Goal: Information Seeking & Learning: Learn about a topic

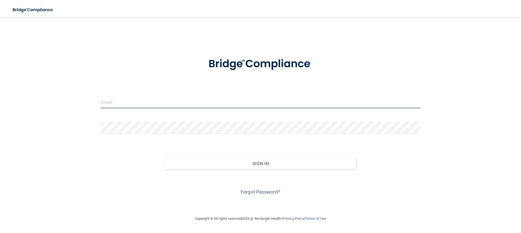
click at [161, 106] on input "email" at bounding box center [261, 102] width 320 height 12
type input "[EMAIL_ADDRESS][DOMAIN_NAME]"
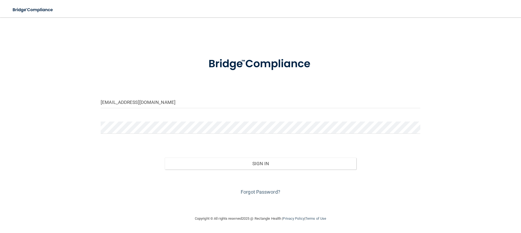
click at [142, 135] on div at bounding box center [261, 130] width 328 height 16
click at [139, 121] on form "princesac@lrfamilydentalcare.com Invalid email/password. You don't have permiss…" at bounding box center [261, 123] width 320 height 147
click at [165, 158] on button "Sign In" at bounding box center [261, 164] width 192 height 12
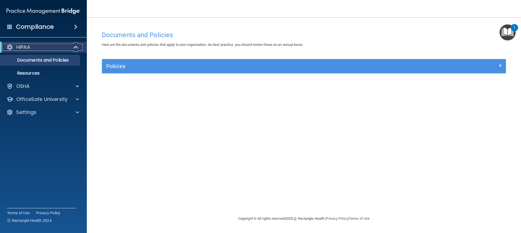
click at [75, 49] on span at bounding box center [76, 47] width 5 height 7
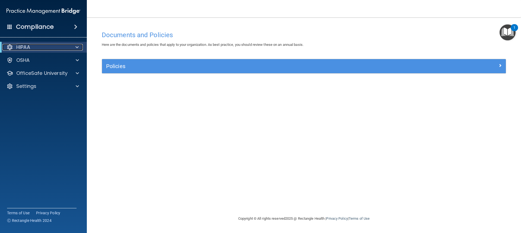
click at [75, 49] on span at bounding box center [76, 47] width 3 height 7
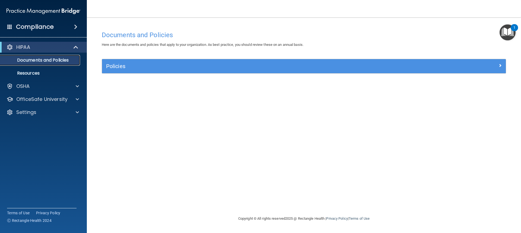
click at [72, 61] on p "Documents and Policies" at bounding box center [41, 60] width 74 height 5
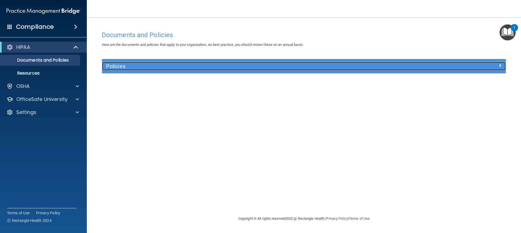
click at [130, 68] on h5 "Policies" at bounding box center [253, 66] width 295 height 6
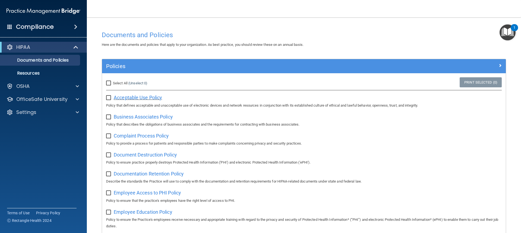
click at [133, 97] on span "Acceptable Use Policy" at bounding box center [138, 98] width 48 height 6
click at [111, 100] on input "checkbox" at bounding box center [109, 98] width 6 height 4
checkbox input "true"
drag, startPoint x: 109, startPoint y: 120, endPoint x: 109, endPoint y: 125, distance: 5.8
click at [109, 120] on div "Business Associates Policy Policy that describes the obligations of business as…" at bounding box center [304, 119] width 396 height 15
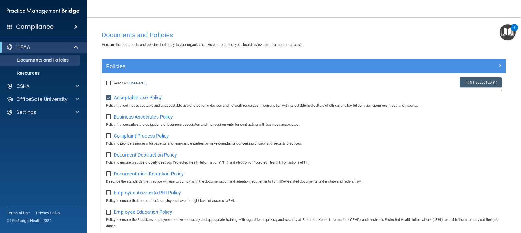
click at [109, 119] on input "checkbox" at bounding box center [109, 117] width 6 height 4
checkbox input "true"
click at [110, 137] on input "checkbox" at bounding box center [109, 136] width 6 height 4
checkbox input "true"
click at [107, 157] on input "checkbox" at bounding box center [109, 155] width 6 height 4
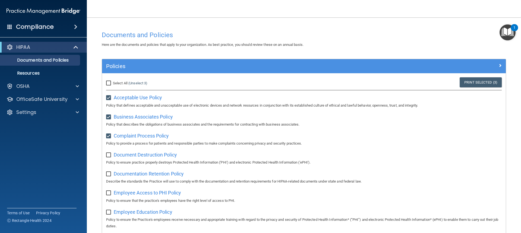
checkbox input "true"
click at [113, 176] on div "Documentation Retention Policy Describe the standards the Practice will use to …" at bounding box center [304, 176] width 396 height 15
click at [106, 176] on input "checkbox" at bounding box center [109, 174] width 6 height 4
checkbox input "true"
click at [109, 192] on input "checkbox" at bounding box center [109, 193] width 6 height 4
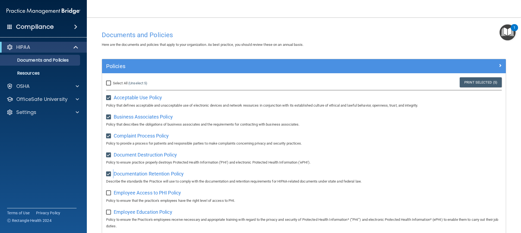
checkbox input "true"
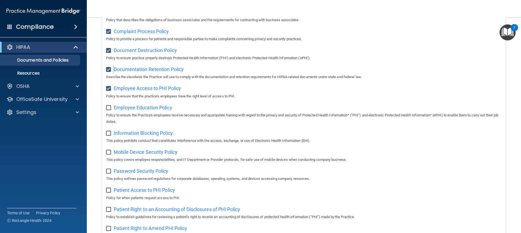
scroll to position [109, 0]
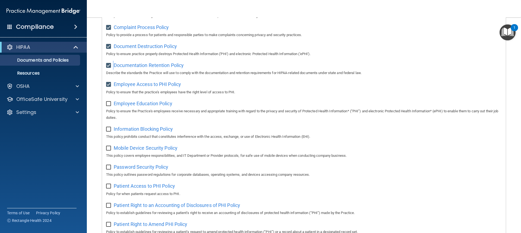
click at [107, 106] on input "checkbox" at bounding box center [109, 104] width 6 height 4
checkbox input "true"
drag, startPoint x: 109, startPoint y: 130, endPoint x: 112, endPoint y: 148, distance: 18.2
click at [109, 135] on div "Information Blocking Policy This policy prohibits conduct that constitutes inte…" at bounding box center [304, 132] width 396 height 15
click at [109, 150] on input "checkbox" at bounding box center [109, 148] width 6 height 4
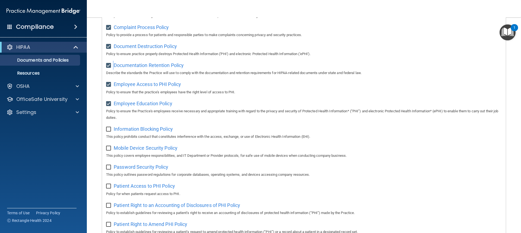
checkbox input "true"
click at [111, 132] on input "checkbox" at bounding box center [109, 129] width 6 height 4
checkbox input "true"
click at [109, 170] on input "checkbox" at bounding box center [109, 167] width 6 height 4
checkbox input "true"
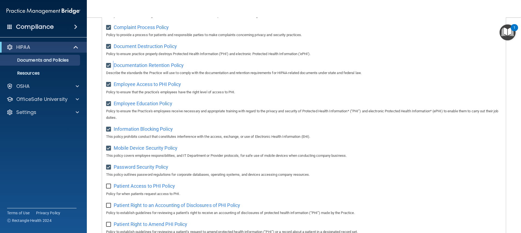
click at [109, 189] on input "checkbox" at bounding box center [109, 186] width 6 height 4
checkbox input "true"
click at [110, 208] on input "checkbox" at bounding box center [109, 206] width 6 height 4
checkbox input "true"
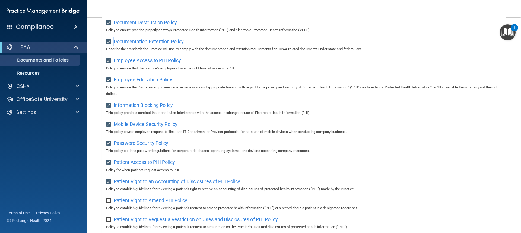
scroll to position [190, 0]
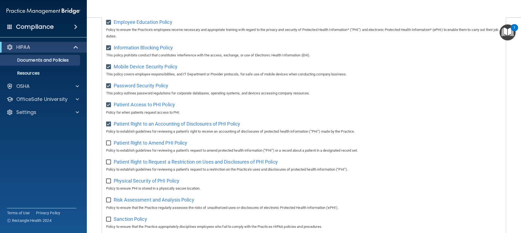
click at [109, 146] on input "checkbox" at bounding box center [109, 143] width 6 height 4
checkbox input "true"
click at [109, 165] on input "checkbox" at bounding box center [109, 162] width 6 height 4
checkbox input "true"
click at [109, 184] on input "checkbox" at bounding box center [109, 181] width 6 height 4
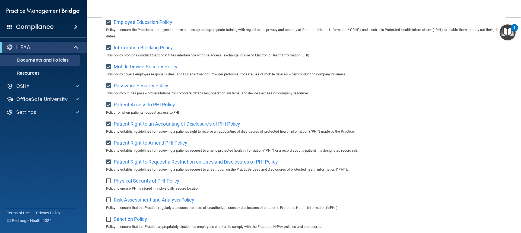
checkbox input "true"
click at [107, 203] on input "checkbox" at bounding box center [109, 200] width 6 height 4
checkbox input "true"
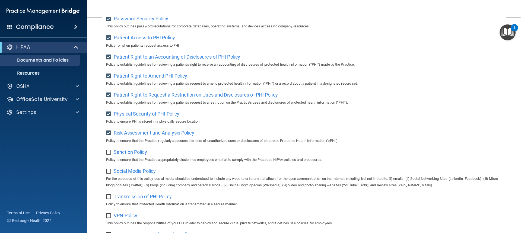
scroll to position [272, 0]
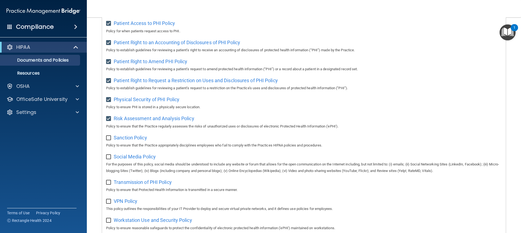
click at [110, 140] on input "checkbox" at bounding box center [109, 138] width 6 height 4
checkbox input "true"
click at [108, 159] on input "checkbox" at bounding box center [109, 157] width 6 height 4
checkbox input "true"
click at [107, 185] on input "checkbox" at bounding box center [109, 183] width 6 height 4
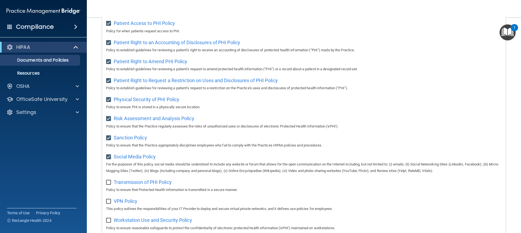
checkbox input "true"
drag, startPoint x: 109, startPoint y: 206, endPoint x: 109, endPoint y: 214, distance: 8.2
click at [109, 204] on input "checkbox" at bounding box center [109, 202] width 6 height 4
checkbox input "true"
click at [109, 223] on input "checkbox" at bounding box center [109, 221] width 6 height 4
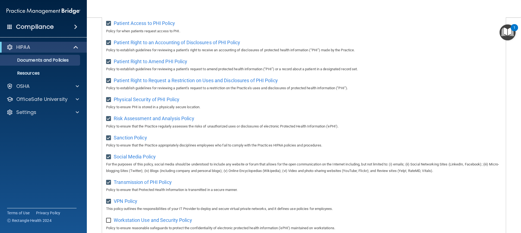
checkbox input "true"
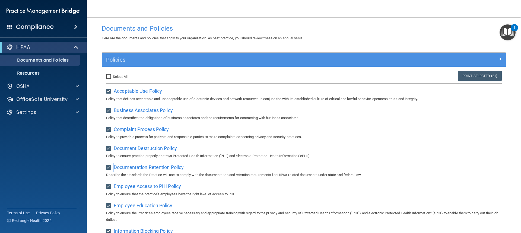
scroll to position [0, 0]
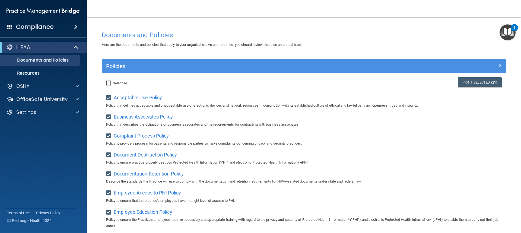
click at [364, 39] on div "Documents and Policies" at bounding box center [304, 34] width 413 height 13
click at [110, 82] on input "Select All (Unselect 21) Unselect All" at bounding box center [109, 83] width 6 height 4
checkbox input "true"
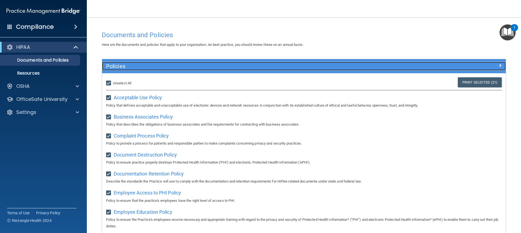
click at [499, 67] on span at bounding box center [500, 65] width 3 height 7
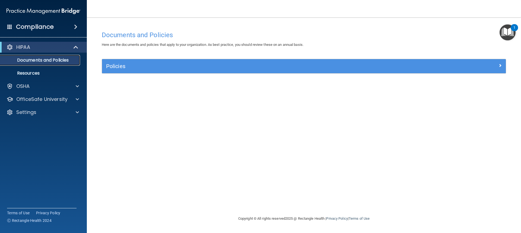
click at [36, 59] on p "Documents and Policies" at bounding box center [41, 60] width 74 height 5
click at [29, 78] on link "Resources" at bounding box center [38, 73] width 86 height 11
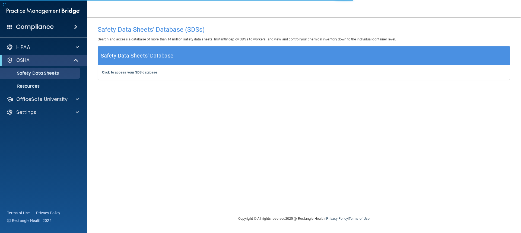
drag, startPoint x: 146, startPoint y: 53, endPoint x: 142, endPoint y: 68, distance: 14.9
click at [146, 54] on h5 "Safety Data Sheets' Database" at bounding box center [137, 56] width 73 height 10
click at [138, 74] on b "Click to access your SDS database" at bounding box center [129, 72] width 55 height 4
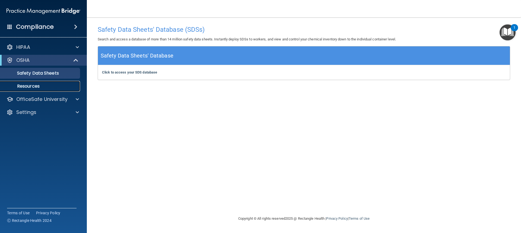
click at [51, 86] on p "Resources" at bounding box center [41, 86] width 74 height 5
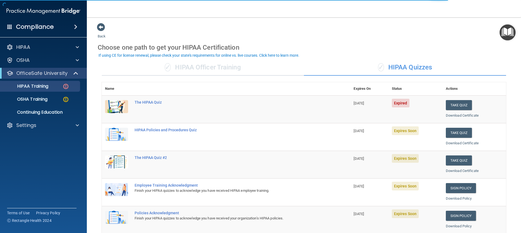
click at [330, 107] on td "The HIPAA Quiz" at bounding box center [240, 110] width 219 height 28
click at [453, 105] on button "Take Quiz" at bounding box center [459, 105] width 26 height 10
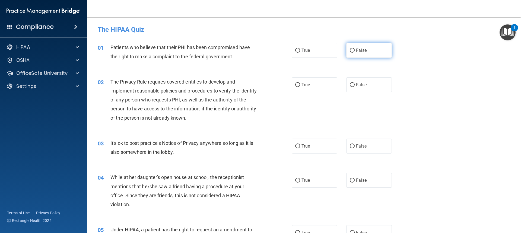
click at [350, 50] on input "False" at bounding box center [352, 51] width 5 height 4
radio input "true"
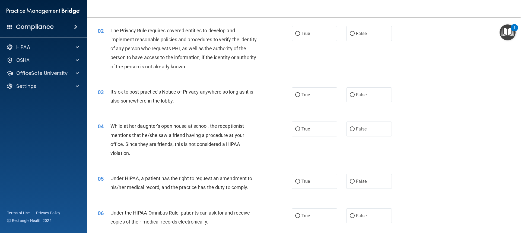
scroll to position [54, 0]
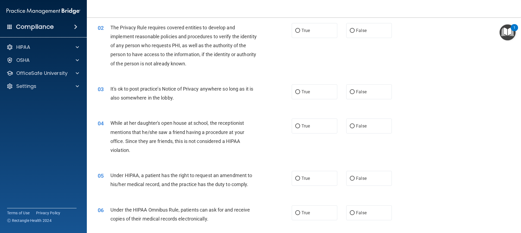
click at [270, 63] on div "02 The Privacy Rule requires covered entities to develop and implement reasonab…" at bounding box center [195, 47] width 210 height 48
click at [307, 34] on label "True" at bounding box center [315, 30] width 46 height 15
click at [300, 33] on input "True" at bounding box center [297, 31] width 5 height 4
radio input "true"
click at [352, 94] on input "False" at bounding box center [352, 92] width 5 height 4
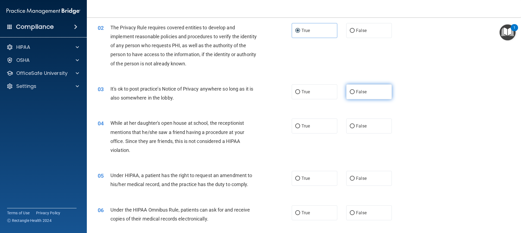
radio input "true"
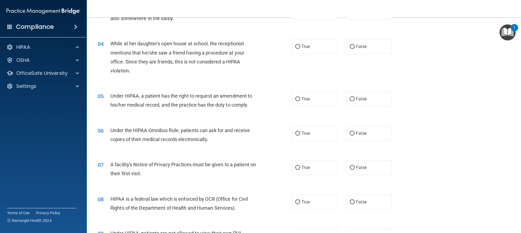
scroll to position [136, 0]
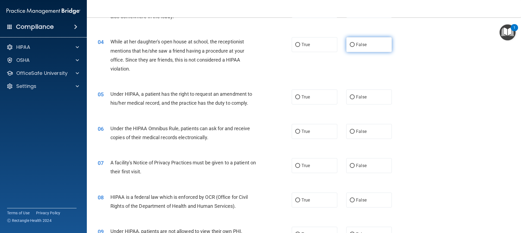
click at [350, 43] on input "False" at bounding box center [352, 45] width 5 height 4
radio input "true"
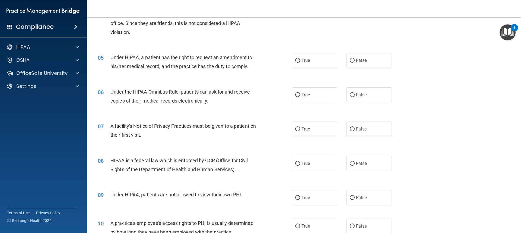
scroll to position [190, 0]
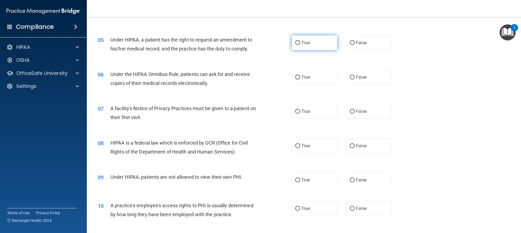
click at [296, 43] on input "True" at bounding box center [297, 43] width 5 height 4
radio input "true"
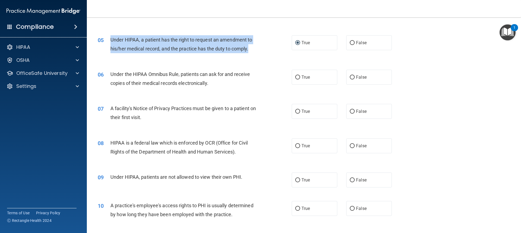
drag, startPoint x: 257, startPoint y: 48, endPoint x: 110, endPoint y: 40, distance: 146.8
click at [110, 40] on div "05 Under HIPAA, a patient has the right to request an amendment to his/her medi…" at bounding box center [195, 45] width 210 height 21
copy div "Under HIPAA, a patient has the right to request an amendment to his/her medical…"
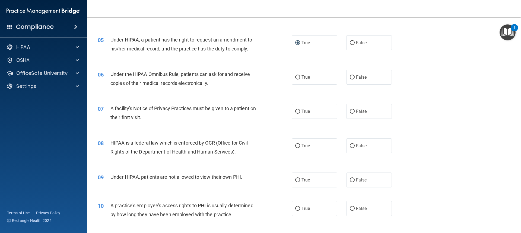
click at [267, 56] on div "05 Under HIPAA, a patient has the right to request an amendment to his/her medi…" at bounding box center [304, 46] width 421 height 34
click at [297, 77] on input "True" at bounding box center [297, 77] width 5 height 4
radio input "true"
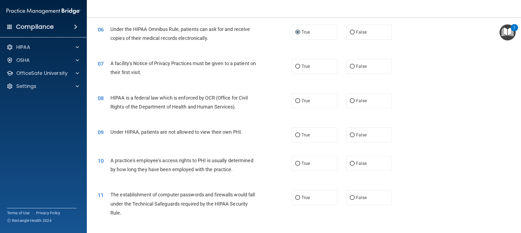
scroll to position [244, 0]
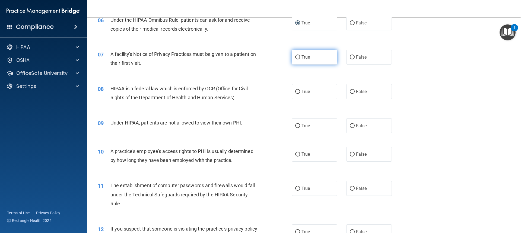
click at [296, 58] on input "True" at bounding box center [297, 57] width 5 height 4
radio input "true"
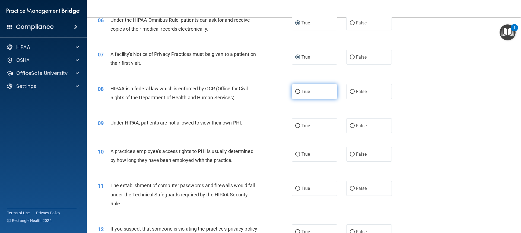
click at [295, 92] on input "True" at bounding box center [297, 92] width 5 height 4
radio input "true"
click at [267, 139] on div "09 Under HIPAA, patients are not allowed to view their own PHI. True False" at bounding box center [304, 126] width 421 height 29
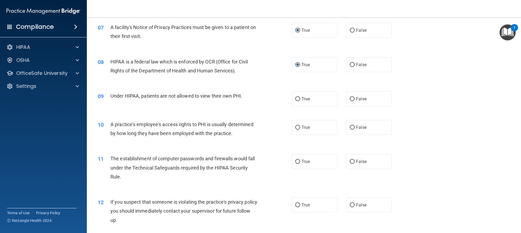
scroll to position [272, 0]
click at [299, 100] on label "True" at bounding box center [315, 98] width 46 height 15
click at [299, 100] on input "True" at bounding box center [297, 99] width 5 height 4
radio input "true"
click at [351, 93] on label "False" at bounding box center [369, 98] width 46 height 15
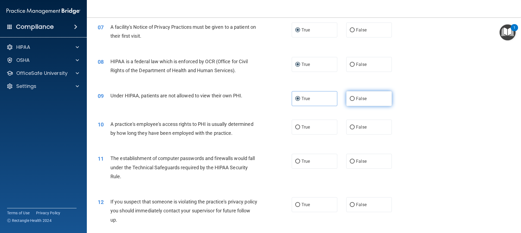
click at [351, 97] on input "False" at bounding box center [352, 99] width 5 height 4
radio input "true"
radio input "false"
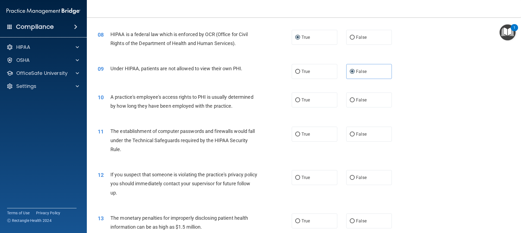
scroll to position [326, 0]
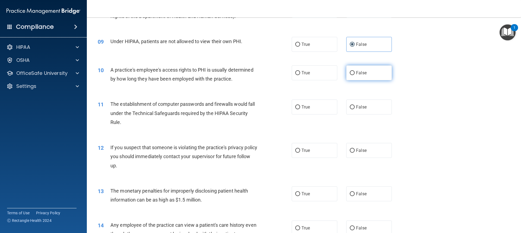
click at [360, 77] on label "False" at bounding box center [369, 72] width 46 height 15
click at [355, 75] on input "False" at bounding box center [352, 73] width 5 height 4
radio input "true"
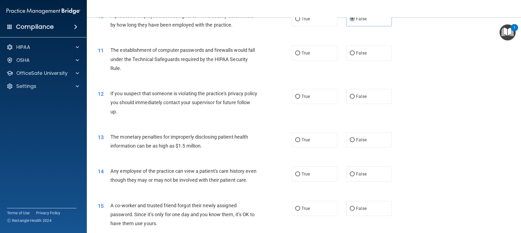
scroll to position [380, 0]
click at [305, 53] on span "True" at bounding box center [306, 52] width 8 height 5
click at [300, 53] on input "True" at bounding box center [297, 53] width 5 height 4
radio input "true"
click at [310, 92] on label "True" at bounding box center [315, 96] width 46 height 15
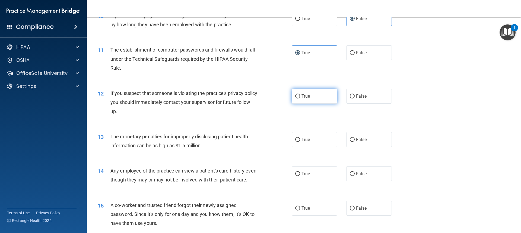
click at [300, 94] on input "True" at bounding box center [297, 96] width 5 height 4
radio input "true"
click at [302, 141] on span "True" at bounding box center [306, 139] width 8 height 5
click at [300, 141] on input "True" at bounding box center [297, 140] width 5 height 4
radio input "true"
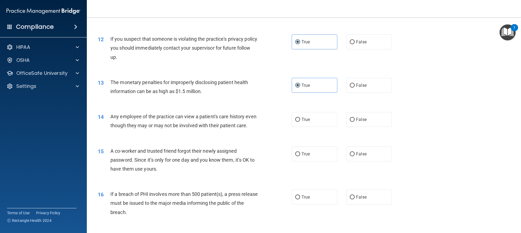
scroll to position [462, 0]
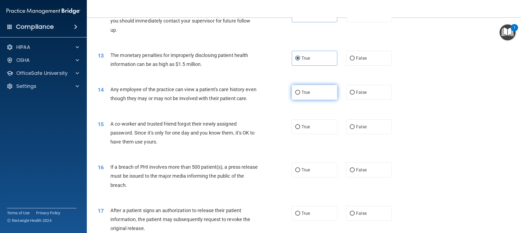
click at [304, 89] on label "True" at bounding box center [315, 92] width 46 height 15
click at [300, 91] on input "True" at bounding box center [297, 93] width 5 height 4
radio input "true"
click at [353, 134] on label "False" at bounding box center [369, 126] width 46 height 15
click at [353, 129] on input "False" at bounding box center [352, 127] width 5 height 4
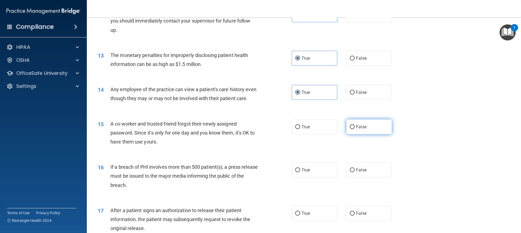
radio input "true"
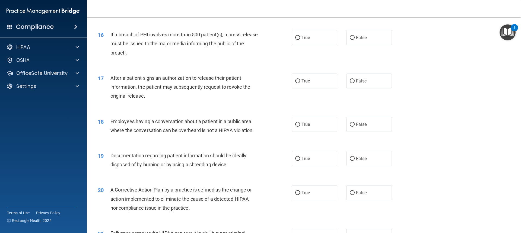
scroll to position [597, 0]
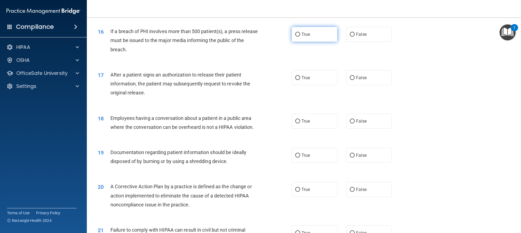
click at [317, 42] on label "True" at bounding box center [315, 34] width 46 height 15
click at [300, 37] on input "True" at bounding box center [297, 35] width 5 height 4
radio input "true"
click at [274, 57] on div "16 If a breach of PHI involves more than 500 patient(s), a press release must b…" at bounding box center [195, 42] width 210 height 30
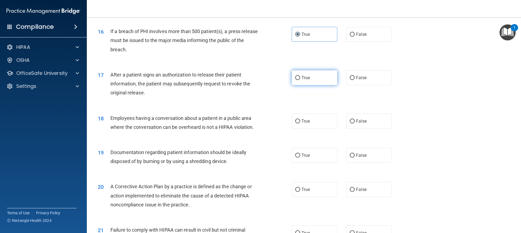
click at [302, 80] on span "True" at bounding box center [306, 77] width 8 height 5
click at [300, 80] on input "True" at bounding box center [297, 78] width 5 height 4
radio input "true"
click at [266, 134] on div "18 Employees having a conversation about a patient in a public area where the c…" at bounding box center [195, 124] width 210 height 21
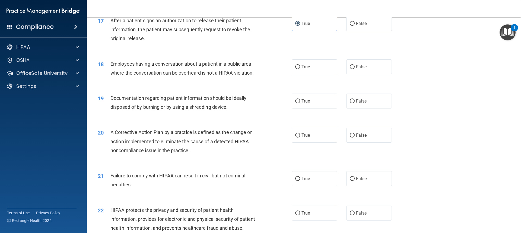
scroll to position [679, 0]
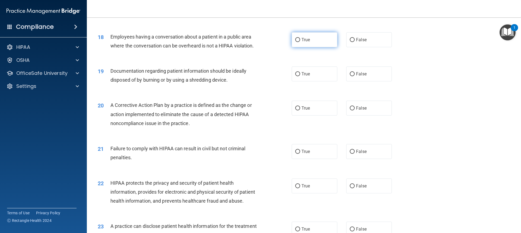
click at [311, 47] on label "True" at bounding box center [315, 39] width 46 height 15
click at [300, 42] on input "True" at bounding box center [297, 40] width 5 height 4
radio input "true"
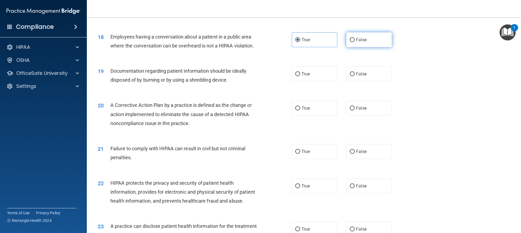
click at [371, 47] on label "False" at bounding box center [369, 39] width 46 height 15
click at [355, 42] on input "False" at bounding box center [352, 40] width 5 height 4
radio input "true"
radio input "false"
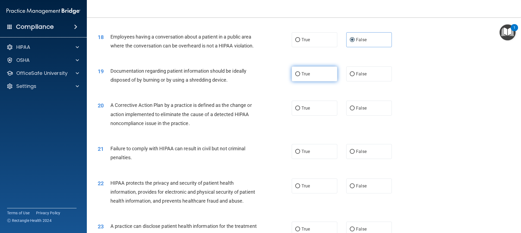
click at [305, 77] on span "True" at bounding box center [306, 73] width 8 height 5
click at [300, 76] on input "True" at bounding box center [297, 74] width 5 height 4
radio input "true"
click at [307, 116] on label "True" at bounding box center [315, 108] width 46 height 15
click at [300, 111] on input "True" at bounding box center [297, 108] width 5 height 4
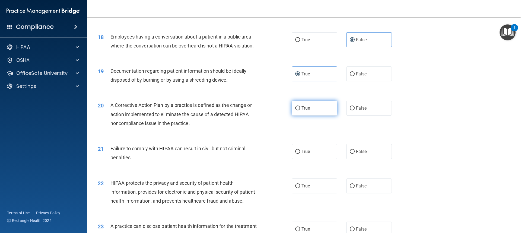
radio input "true"
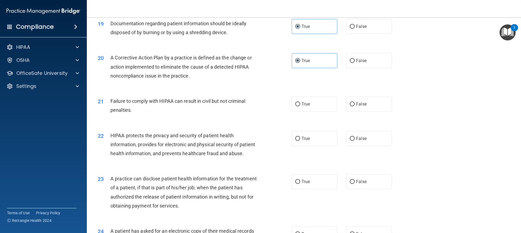
scroll to position [733, 0]
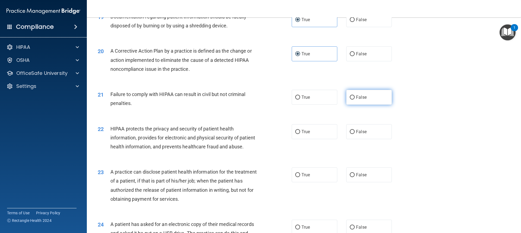
click at [379, 102] on label "False" at bounding box center [369, 97] width 46 height 15
click at [355, 100] on input "False" at bounding box center [352, 98] width 5 height 4
radio input "true"
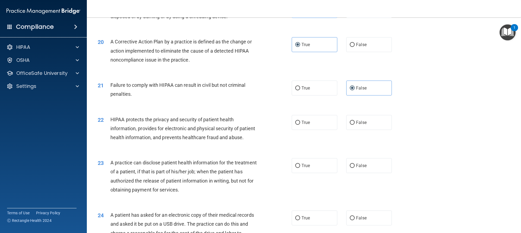
scroll to position [787, 0]
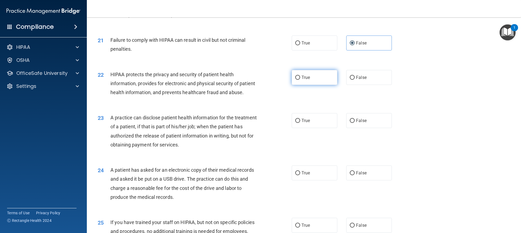
click at [308, 85] on label "True" at bounding box center [315, 77] width 46 height 15
click at [300, 80] on input "True" at bounding box center [297, 78] width 5 height 4
radio input "true"
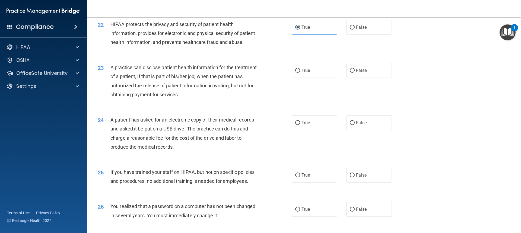
scroll to position [842, 0]
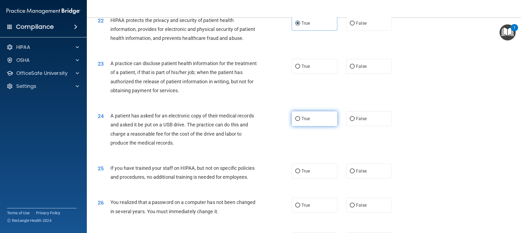
click at [302, 126] on label "True" at bounding box center [315, 118] width 46 height 15
click at [300, 121] on input "True" at bounding box center [297, 119] width 5 height 4
radio input "true"
click at [298, 74] on label "True" at bounding box center [315, 66] width 46 height 15
click at [298, 69] on input "True" at bounding box center [297, 67] width 5 height 4
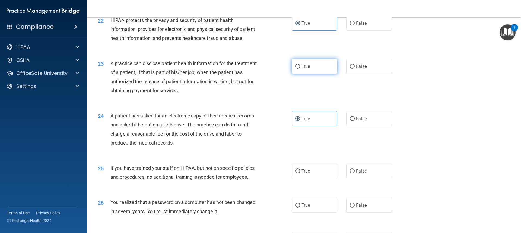
radio input "true"
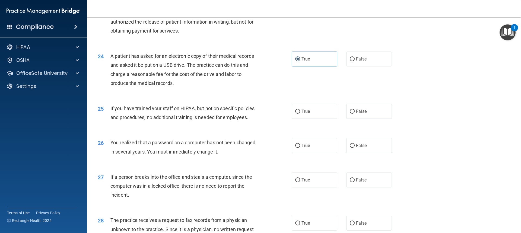
scroll to position [923, 0]
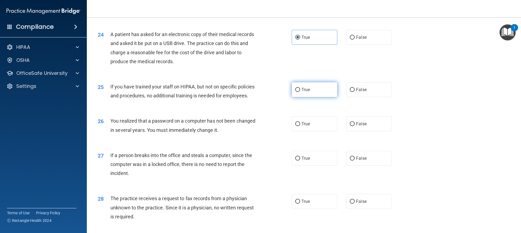
click at [295, 92] on input "True" at bounding box center [297, 90] width 5 height 4
radio input "true"
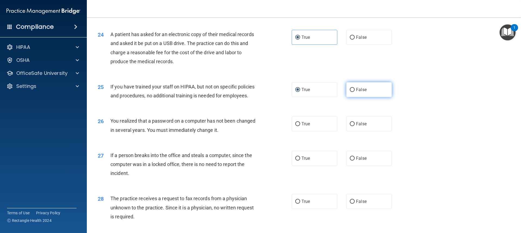
click at [346, 97] on label "False" at bounding box center [369, 89] width 46 height 15
click at [350, 92] on input "False" at bounding box center [352, 90] width 5 height 4
radio input "true"
radio input "false"
click at [305, 127] on span "True" at bounding box center [306, 123] width 8 height 5
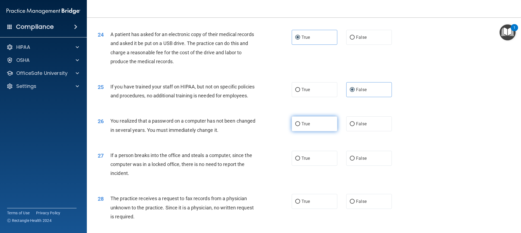
click at [300, 126] on input "True" at bounding box center [297, 124] width 5 height 4
radio input "true"
click at [374, 166] on label "False" at bounding box center [369, 158] width 46 height 15
click at [355, 161] on input "False" at bounding box center [352, 159] width 5 height 4
radio input "true"
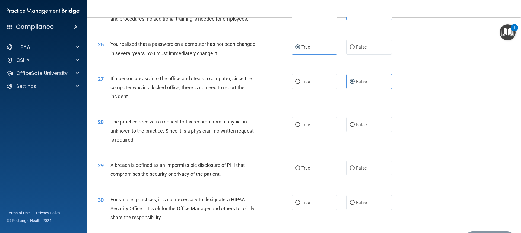
scroll to position [1005, 0]
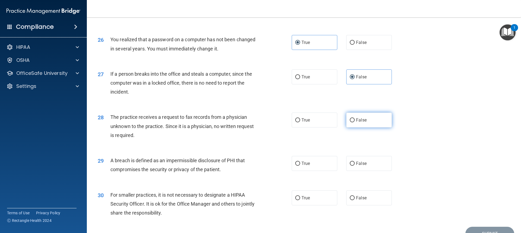
click at [362, 128] on label "False" at bounding box center [369, 120] width 46 height 15
click at [355, 122] on input "False" at bounding box center [352, 120] width 5 height 4
radio input "true"
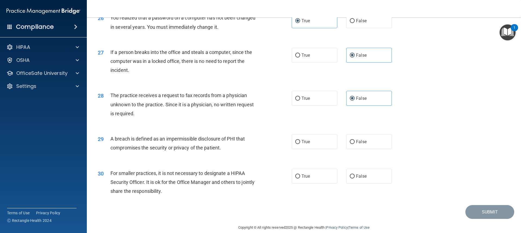
scroll to position [1052, 0]
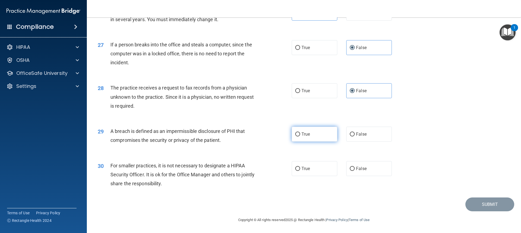
click at [298, 137] on label "True" at bounding box center [315, 134] width 46 height 15
click at [298, 137] on input "True" at bounding box center [297, 135] width 5 height 4
radio input "true"
click at [356, 168] on span "False" at bounding box center [361, 168] width 11 height 5
click at [355, 168] on input "False" at bounding box center [352, 169] width 5 height 4
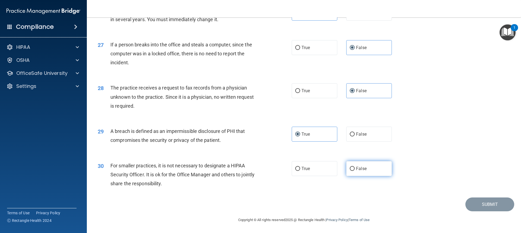
radio input "true"
click at [489, 207] on button "Submit" at bounding box center [490, 205] width 49 height 14
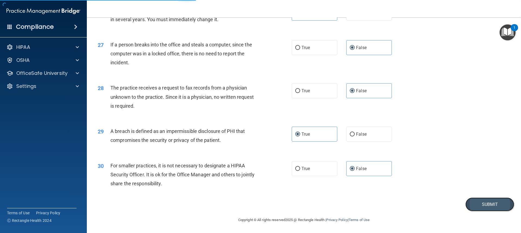
click at [483, 203] on button "Submit" at bounding box center [490, 205] width 49 height 14
click at [472, 205] on button "Submit" at bounding box center [490, 205] width 49 height 14
click at [482, 204] on button "Submit" at bounding box center [490, 205] width 49 height 14
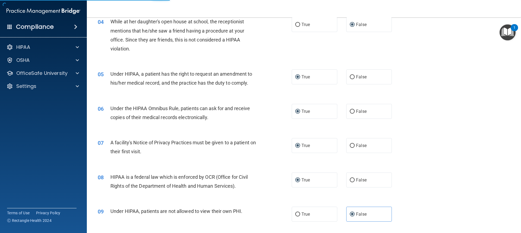
scroll to position [0, 0]
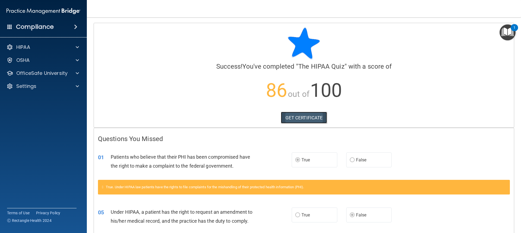
click at [308, 119] on link "GET CERTIFICATE" at bounding box center [304, 118] width 46 height 12
click at [37, 63] on div "OSHA" at bounding box center [35, 60] width 67 height 7
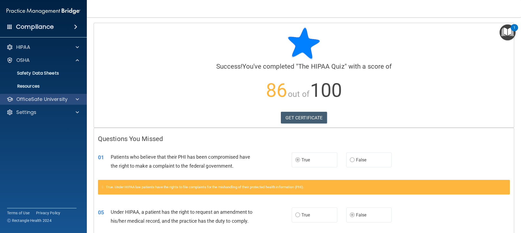
click at [38, 95] on div "OfficeSafe University" at bounding box center [43, 99] width 87 height 11
click at [46, 101] on p "OfficeSafe University" at bounding box center [41, 99] width 51 height 7
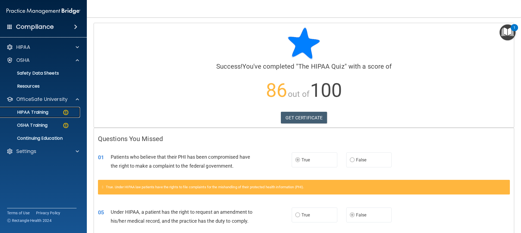
click at [52, 114] on div "HIPAA Training" at bounding box center [41, 112] width 74 height 5
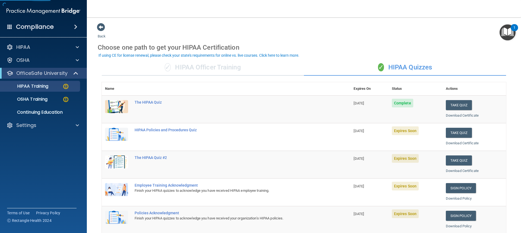
click at [482, 47] on div "Choose one path to get your HIPAA Certification" at bounding box center [304, 48] width 413 height 16
click at [413, 131] on span "Expires Soon" at bounding box center [405, 131] width 27 height 9
click at [452, 132] on button "Take Quiz" at bounding box center [459, 133] width 26 height 10
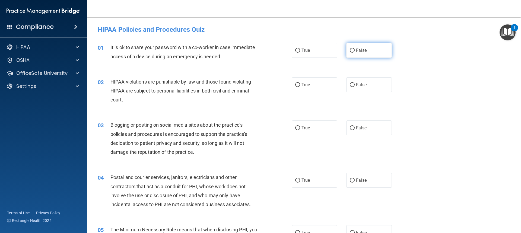
click at [354, 50] on label "False" at bounding box center [369, 50] width 46 height 15
click at [354, 50] on input "False" at bounding box center [352, 51] width 5 height 4
radio input "true"
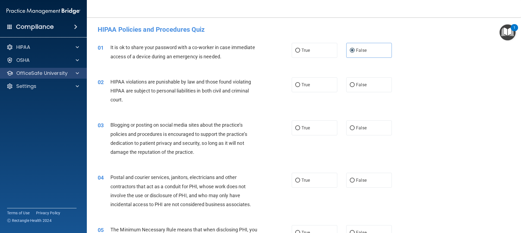
click at [33, 77] on div "OfficeSafe University" at bounding box center [43, 73] width 87 height 11
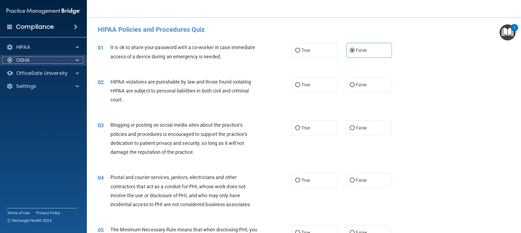
click at [34, 60] on div "OSHA" at bounding box center [35, 60] width 67 height 7
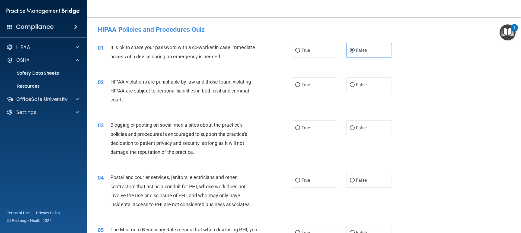
click at [38, 26] on h4 "Compliance" at bounding box center [35, 27] width 38 height 8
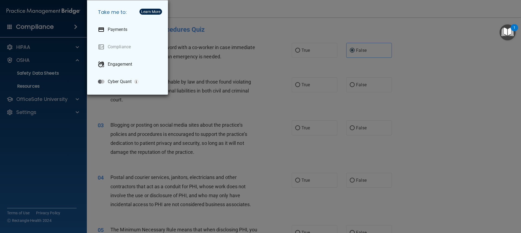
click at [463, 155] on div "Take me to: Payments Compliance Engagement Cyber Quant" at bounding box center [260, 116] width 521 height 233
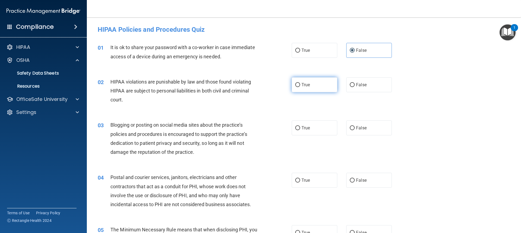
click at [311, 85] on label "True" at bounding box center [315, 84] width 46 height 15
click at [300, 85] on input "True" at bounding box center [297, 85] width 5 height 4
radio input "true"
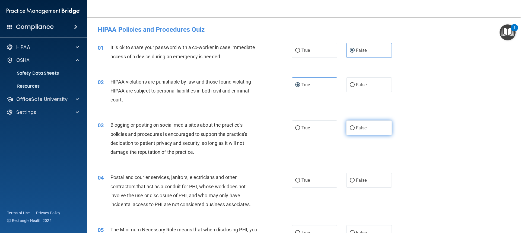
click at [360, 126] on span "False" at bounding box center [361, 127] width 11 height 5
click at [355, 126] on input "False" at bounding box center [352, 128] width 5 height 4
radio input "true"
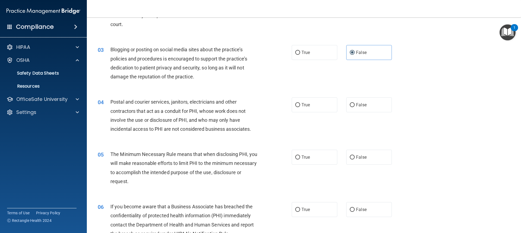
scroll to position [81, 0]
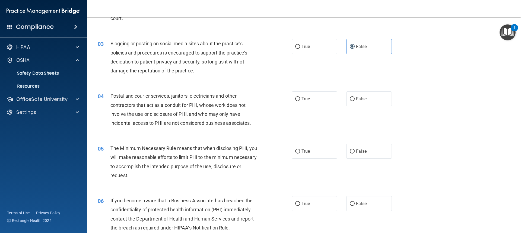
click at [277, 124] on div "04 Postal and courier services, janitors, electricians and other contractors th…" at bounding box center [195, 111] width 210 height 39
click at [357, 102] on label "False" at bounding box center [369, 99] width 46 height 15
click at [355, 101] on input "False" at bounding box center [352, 99] width 5 height 4
radio input "true"
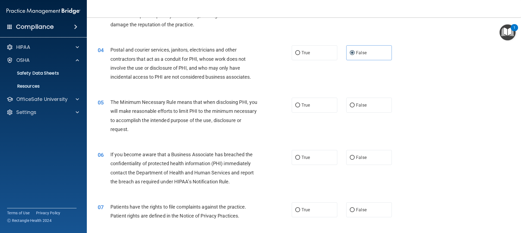
scroll to position [136, 0]
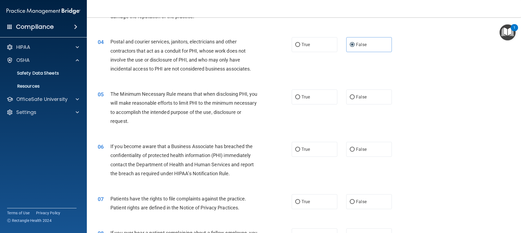
click at [263, 35] on div "04 Postal and courier services, janitors, electricians and other contractors th…" at bounding box center [304, 56] width 421 height 52
click at [298, 103] on label "True" at bounding box center [315, 97] width 46 height 15
click at [298, 99] on input "True" at bounding box center [297, 97] width 5 height 4
radio input "true"
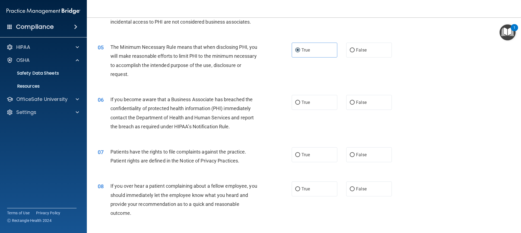
scroll to position [190, 0]
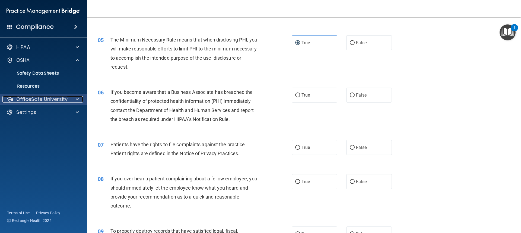
click at [55, 100] on p "OfficeSafe University" at bounding box center [41, 99] width 51 height 7
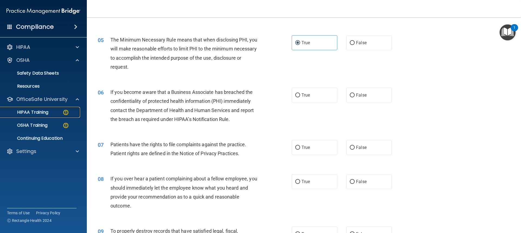
click at [47, 115] on p "HIPAA Training" at bounding box center [26, 112] width 45 height 5
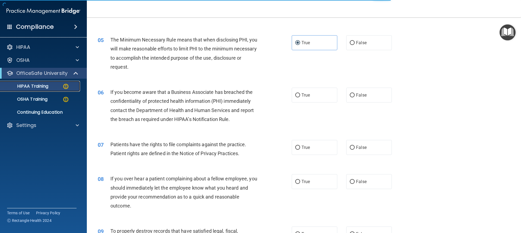
click at [72, 88] on div "HIPAA Training" at bounding box center [41, 86] width 74 height 5
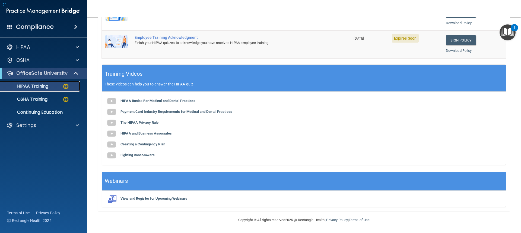
scroll to position [176, 0]
click at [57, 86] on div "HIPAA Training" at bounding box center [41, 86] width 74 height 5
click at [51, 100] on div "OSHA Training" at bounding box center [41, 99] width 74 height 5
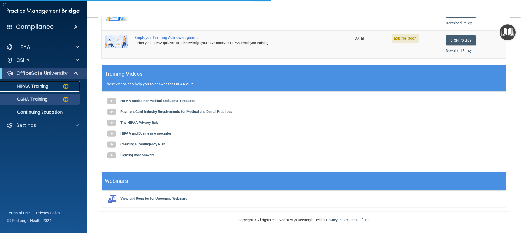
click at [58, 81] on link "HIPAA Training" at bounding box center [38, 86] width 86 height 11
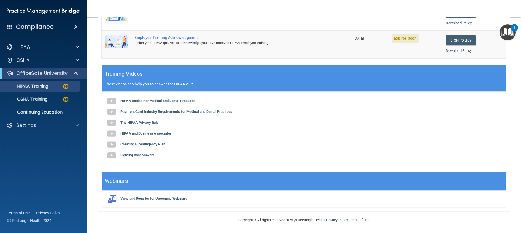
click at [40, 93] on ul "HIPAA Training OSHA Training Continuing Education" at bounding box center [44, 98] width 98 height 39
click at [38, 97] on p "OSHA Training" at bounding box center [26, 99] width 44 height 5
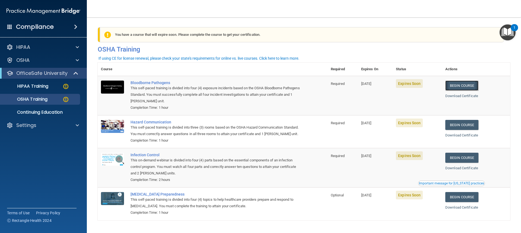
click at [458, 88] on link "Begin Course" at bounding box center [462, 86] width 33 height 10
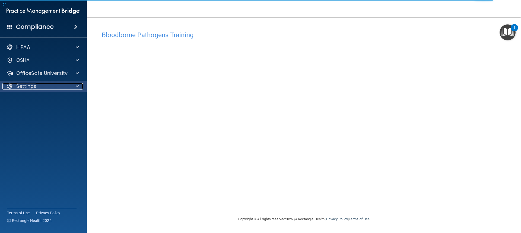
click at [67, 84] on div "Settings" at bounding box center [35, 86] width 67 height 7
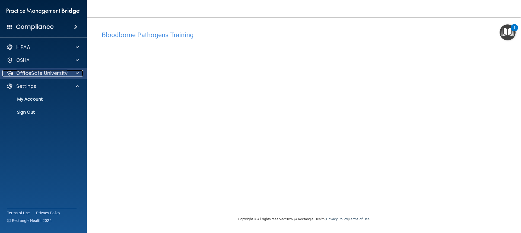
click at [71, 76] on div at bounding box center [77, 73] width 14 height 7
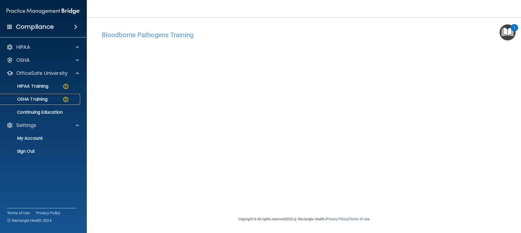
click at [66, 101] on img at bounding box center [65, 99] width 7 height 7
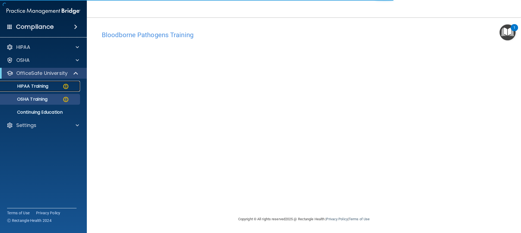
click at [72, 89] on link "HIPAA Training" at bounding box center [38, 86] width 86 height 11
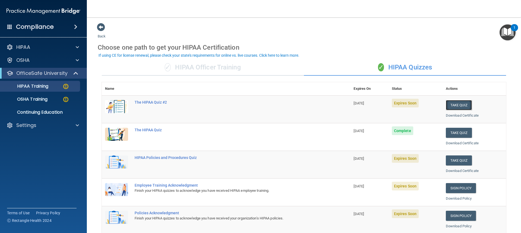
click at [457, 106] on button "Take Quiz" at bounding box center [459, 105] width 26 height 10
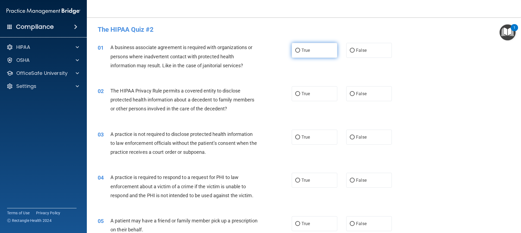
click at [298, 53] on label "True" at bounding box center [315, 50] width 46 height 15
click at [298, 53] on input "True" at bounding box center [297, 51] width 5 height 4
radio input "true"
click at [297, 93] on input "True" at bounding box center [297, 94] width 5 height 4
radio input "true"
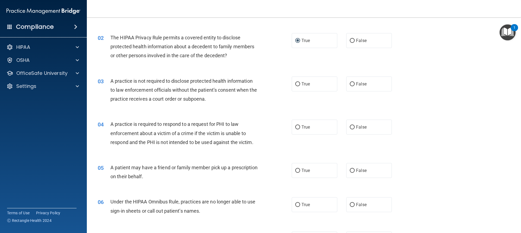
scroll to position [54, 0]
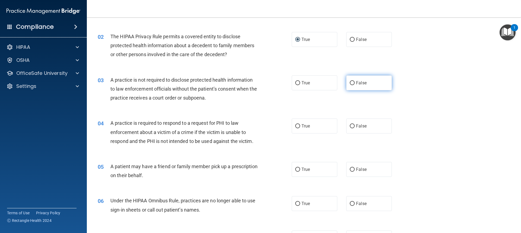
click at [352, 84] on label "False" at bounding box center [369, 82] width 46 height 15
click at [350, 81] on input "False" at bounding box center [352, 83] width 5 height 4
radio input "true"
click at [363, 126] on span "False" at bounding box center [361, 126] width 11 height 5
click at [355, 126] on input "False" at bounding box center [352, 126] width 5 height 4
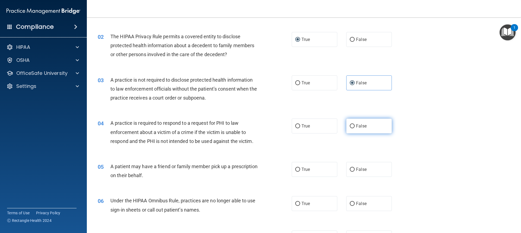
radio input "true"
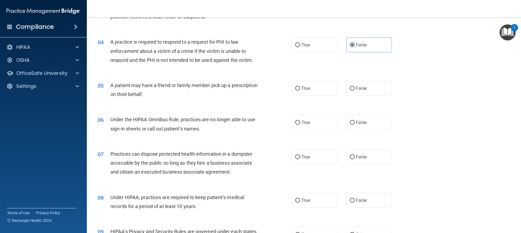
scroll to position [136, 0]
click at [303, 48] on label "True" at bounding box center [315, 44] width 46 height 15
click at [300, 47] on input "True" at bounding box center [297, 45] width 5 height 4
radio input "true"
radio input "false"
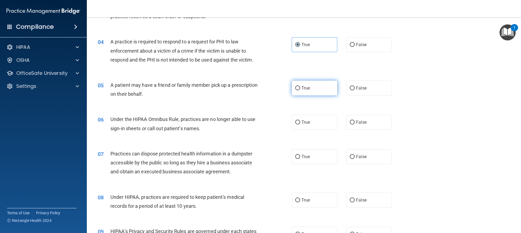
click at [314, 93] on label "True" at bounding box center [315, 88] width 46 height 15
click at [300, 90] on input "True" at bounding box center [297, 88] width 5 height 4
radio input "true"
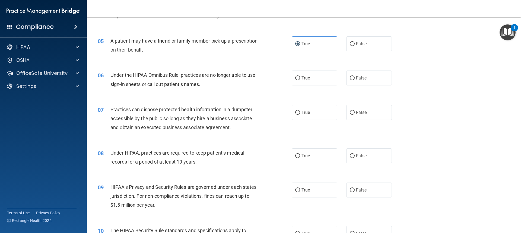
scroll to position [190, 0]
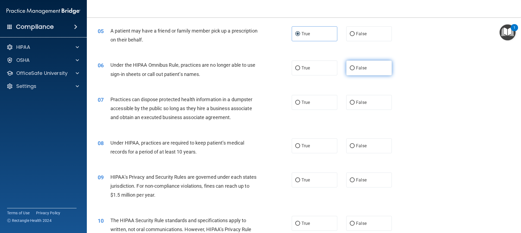
click at [353, 72] on label "False" at bounding box center [369, 68] width 46 height 15
click at [353, 70] on input "False" at bounding box center [352, 68] width 5 height 4
radio input "true"
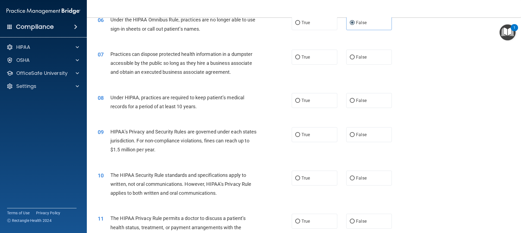
scroll to position [244, 0]
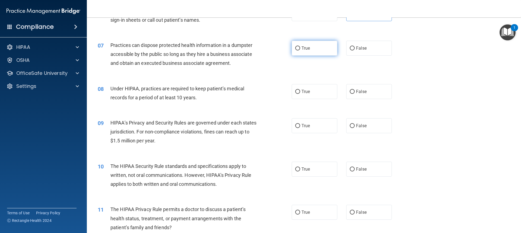
click at [306, 45] on label "True" at bounding box center [315, 48] width 46 height 15
click at [300, 46] on input "True" at bounding box center [297, 48] width 5 height 4
radio input "true"
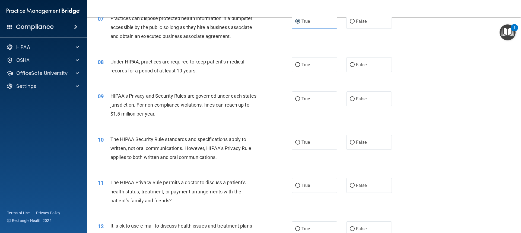
scroll to position [272, 0]
click at [304, 65] on span "True" at bounding box center [306, 64] width 8 height 5
click at [300, 65] on input "True" at bounding box center [297, 65] width 5 height 4
radio input "true"
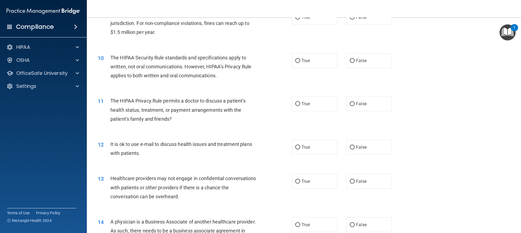
scroll to position [326, 0]
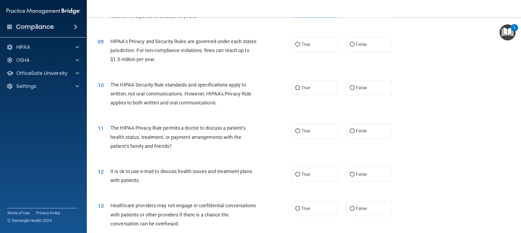
click at [310, 53] on div "09 HIPAA’s Privacy and Security Rules are governed under each states jurisdicti…" at bounding box center [304, 51] width 421 height 43
click at [308, 43] on label "True" at bounding box center [315, 44] width 46 height 15
click at [300, 43] on input "True" at bounding box center [297, 45] width 5 height 4
radio input "true"
click at [304, 92] on label "True" at bounding box center [315, 87] width 46 height 15
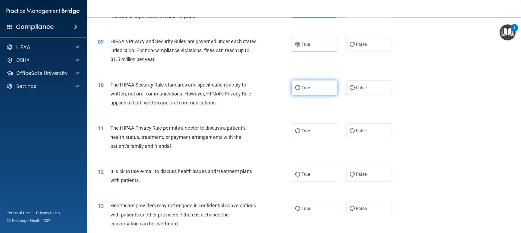
click at [300, 90] on input "True" at bounding box center [297, 88] width 5 height 4
radio input "true"
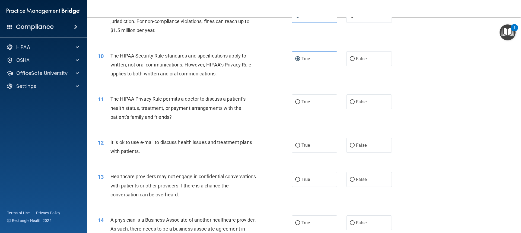
scroll to position [353, 0]
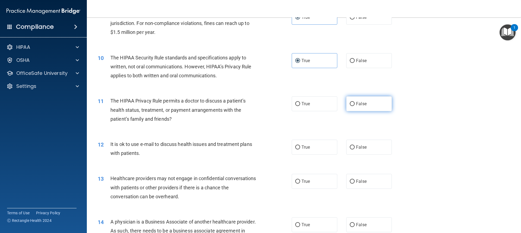
click at [367, 104] on label "False" at bounding box center [369, 103] width 46 height 15
click at [355, 104] on input "False" at bounding box center [352, 104] width 5 height 4
radio input "true"
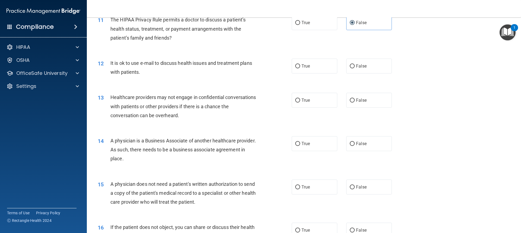
scroll to position [434, 0]
click at [311, 61] on label "True" at bounding box center [315, 65] width 46 height 15
click at [300, 64] on input "True" at bounding box center [297, 66] width 5 height 4
radio input "true"
click at [312, 100] on label "True" at bounding box center [315, 100] width 46 height 15
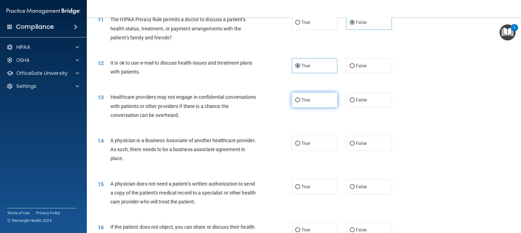
click at [300, 100] on input "True" at bounding box center [297, 100] width 5 height 4
radio input "true"
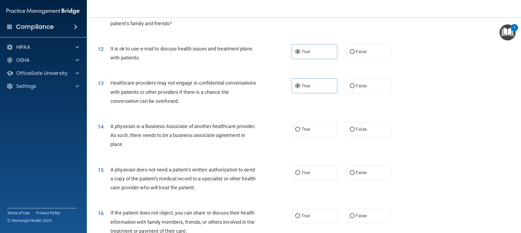
scroll to position [489, 0]
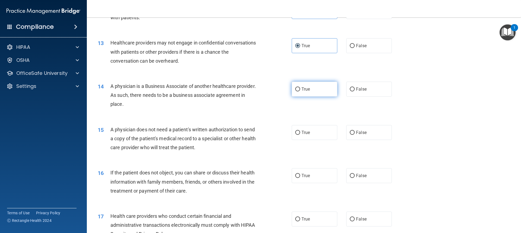
click at [305, 92] on label "True" at bounding box center [315, 89] width 46 height 15
click at [300, 92] on input "True" at bounding box center [297, 89] width 5 height 4
radio input "true"
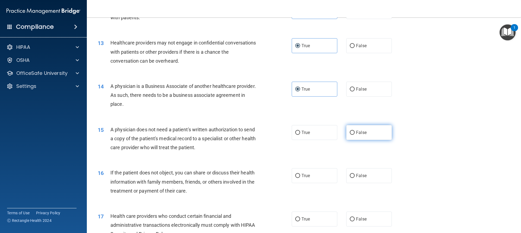
click at [367, 134] on label "False" at bounding box center [369, 132] width 46 height 15
click at [355, 134] on input "False" at bounding box center [352, 133] width 5 height 4
radio input "true"
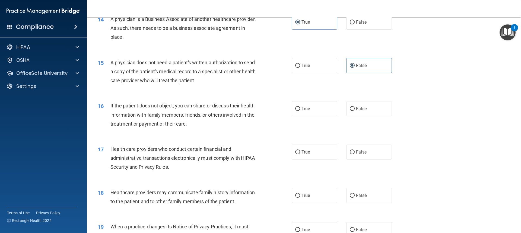
scroll to position [570, 0]
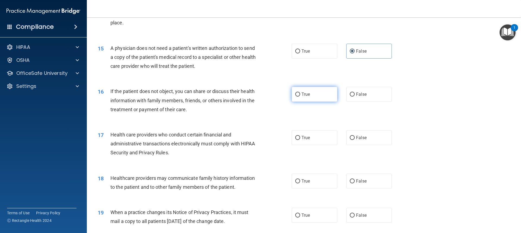
click at [292, 98] on label "True" at bounding box center [315, 94] width 46 height 15
click at [295, 97] on input "True" at bounding box center [297, 95] width 5 height 4
radio input "true"
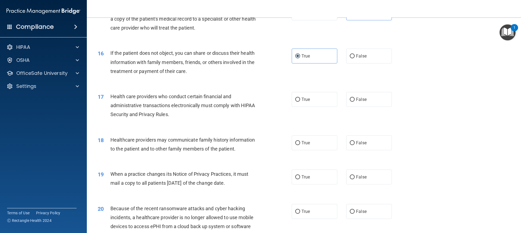
scroll to position [625, 0]
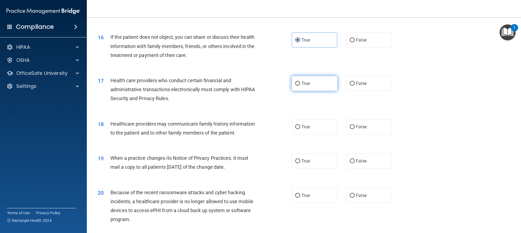
click at [297, 85] on input "True" at bounding box center [297, 84] width 5 height 4
radio input "true"
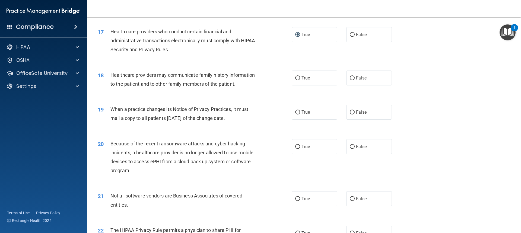
scroll to position [679, 0]
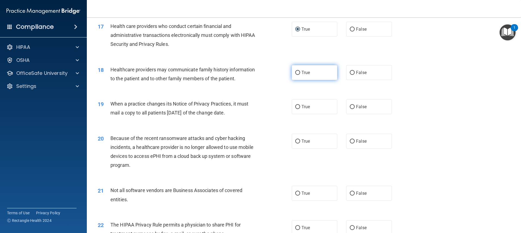
click at [308, 80] on label "True" at bounding box center [315, 72] width 46 height 15
click at [300, 75] on input "True" at bounding box center [297, 73] width 5 height 4
radio input "true"
click at [305, 108] on span "True" at bounding box center [306, 106] width 8 height 5
click at [300, 108] on input "True" at bounding box center [297, 107] width 5 height 4
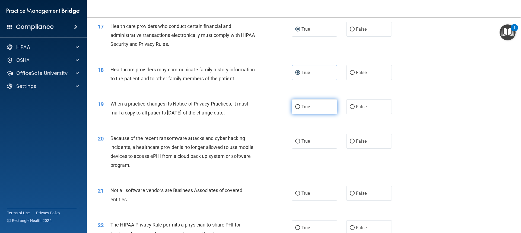
radio input "true"
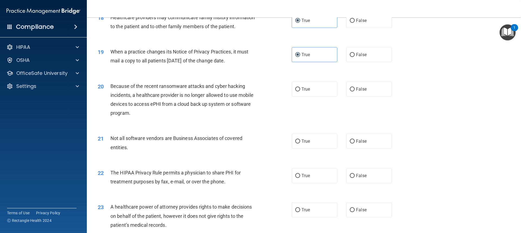
scroll to position [733, 0]
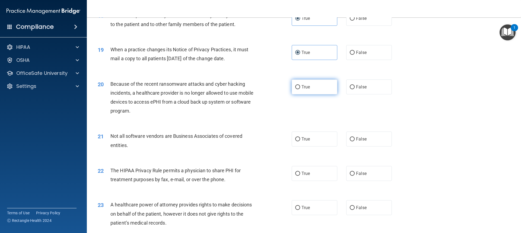
click at [317, 89] on label "True" at bounding box center [315, 87] width 46 height 15
click at [300, 89] on input "True" at bounding box center [297, 87] width 5 height 4
radio input "true"
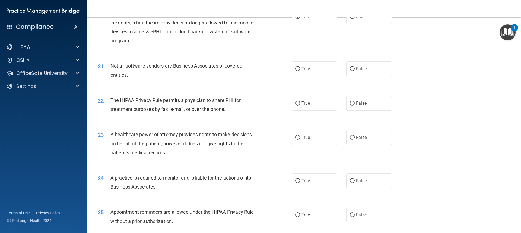
scroll to position [815, 0]
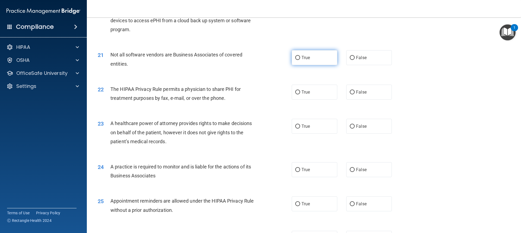
click at [313, 55] on label "True" at bounding box center [315, 57] width 46 height 15
click at [300, 56] on input "True" at bounding box center [297, 58] width 5 height 4
radio input "true"
click at [315, 92] on label "True" at bounding box center [315, 92] width 46 height 15
click at [300, 92] on input "True" at bounding box center [297, 92] width 5 height 4
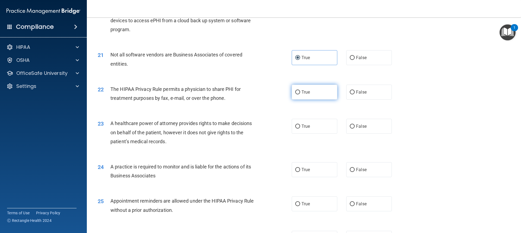
radio input "true"
click at [303, 125] on span "True" at bounding box center [306, 126] width 8 height 5
click at [300, 125] on input "True" at bounding box center [297, 127] width 5 height 4
radio input "true"
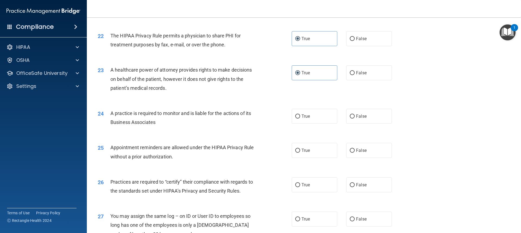
scroll to position [869, 0]
click at [330, 115] on label "True" at bounding box center [315, 115] width 46 height 15
click at [300, 115] on input "True" at bounding box center [297, 116] width 5 height 4
radio input "true"
click at [316, 150] on label "True" at bounding box center [315, 149] width 46 height 15
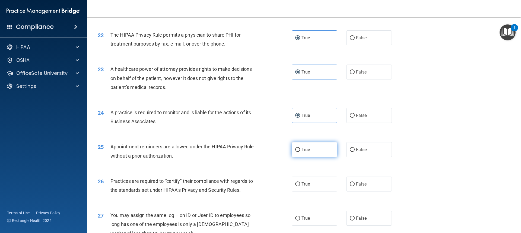
click at [300, 150] on input "True" at bounding box center [297, 150] width 5 height 4
radio input "true"
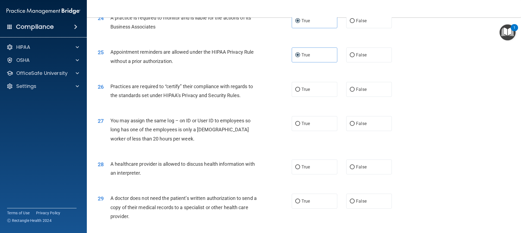
scroll to position [978, 0]
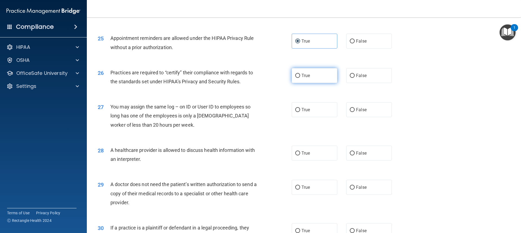
click at [319, 76] on label "True" at bounding box center [315, 75] width 46 height 15
click at [300, 76] on input "True" at bounding box center [297, 76] width 5 height 4
radio input "true"
click at [364, 107] on label "False" at bounding box center [369, 109] width 46 height 15
click at [355, 108] on input "False" at bounding box center [352, 110] width 5 height 4
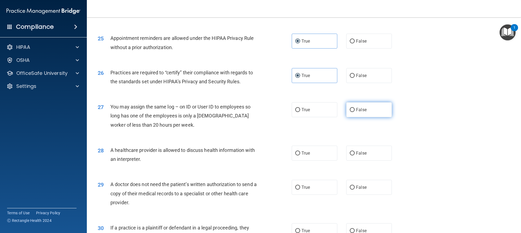
radio input "true"
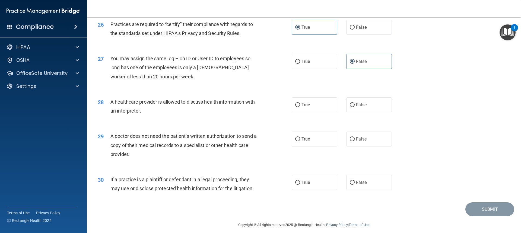
scroll to position [1031, 0]
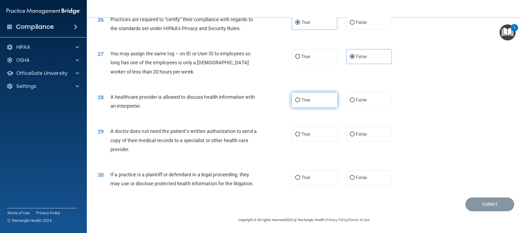
click at [314, 105] on label "True" at bounding box center [315, 100] width 46 height 15
click at [300, 102] on input "True" at bounding box center [297, 100] width 5 height 4
radio input "true"
click at [380, 138] on label "False" at bounding box center [369, 134] width 46 height 15
click at [355, 137] on input "False" at bounding box center [352, 135] width 5 height 4
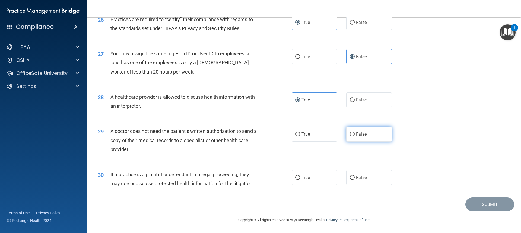
radio input "true"
click at [313, 183] on label "True" at bounding box center [315, 177] width 46 height 15
click at [300, 180] on input "True" at bounding box center [297, 178] width 5 height 4
radio input "true"
click at [479, 206] on button "Submit" at bounding box center [490, 205] width 49 height 14
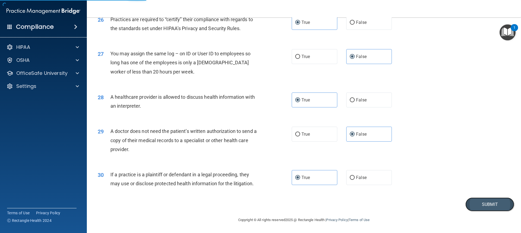
click at [479, 204] on button "Submit" at bounding box center [490, 205] width 49 height 14
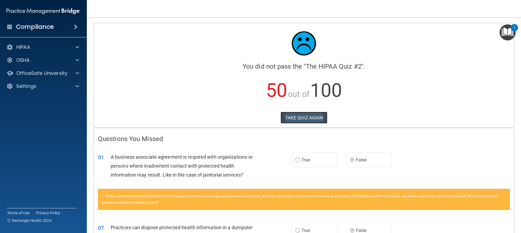
click at [297, 116] on button "TAKE QUIZ AGAIN" at bounding box center [304, 118] width 47 height 12
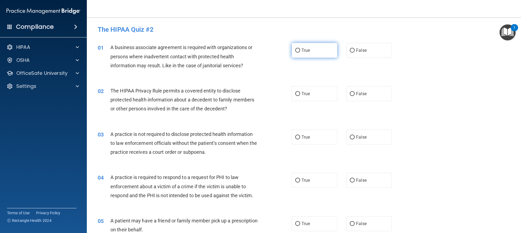
click at [313, 51] on label "True" at bounding box center [315, 50] width 46 height 15
click at [300, 51] on input "True" at bounding box center [297, 51] width 5 height 4
radio input "true"
click at [312, 94] on label "True" at bounding box center [315, 93] width 46 height 15
click at [300, 94] on input "True" at bounding box center [297, 94] width 5 height 4
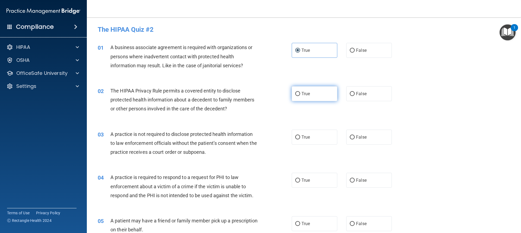
radio input "true"
click at [308, 144] on label "True" at bounding box center [315, 137] width 46 height 15
click at [300, 140] on input "True" at bounding box center [297, 137] width 5 height 4
radio input "true"
click at [305, 180] on span "True" at bounding box center [306, 180] width 8 height 5
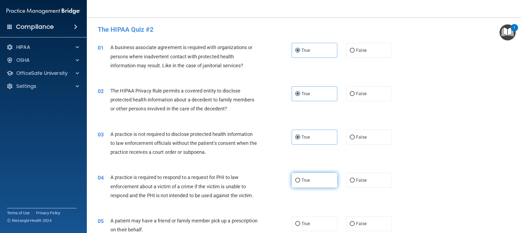
click at [300, 180] on input "True" at bounding box center [297, 181] width 5 height 4
radio input "true"
click at [311, 225] on label "True" at bounding box center [315, 223] width 46 height 15
click at [300, 225] on input "True" at bounding box center [297, 224] width 5 height 4
radio input "true"
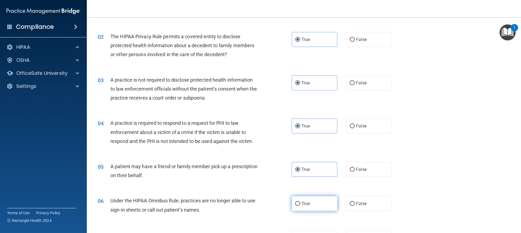
click at [304, 202] on span "True" at bounding box center [306, 203] width 8 height 5
click at [300, 202] on input "True" at bounding box center [297, 204] width 5 height 4
radio input "true"
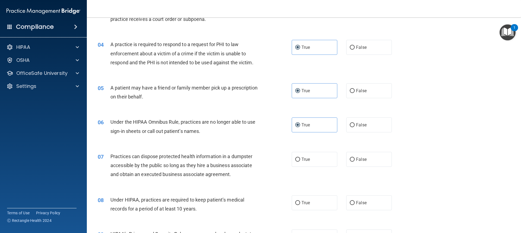
scroll to position [136, 0]
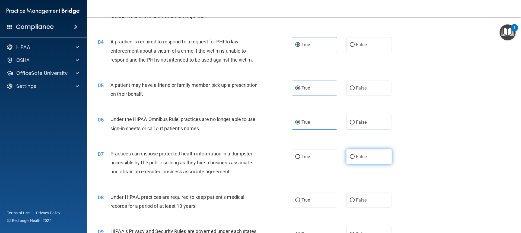
click at [361, 155] on span "False" at bounding box center [361, 156] width 11 height 5
click at [355, 155] on input "False" at bounding box center [352, 157] width 5 height 4
radio input "true"
click at [364, 199] on label "False" at bounding box center [369, 200] width 46 height 15
click at [355, 199] on input "False" at bounding box center [352, 200] width 5 height 4
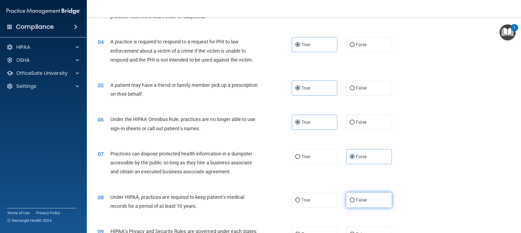
radio input "true"
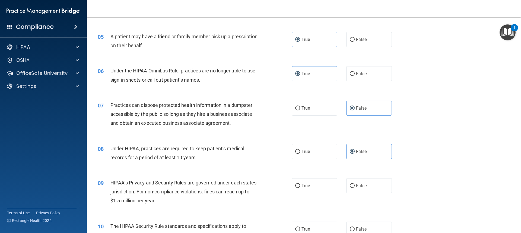
scroll to position [190, 0]
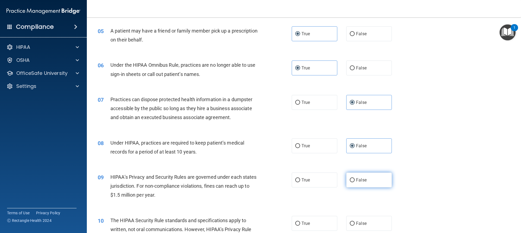
click at [373, 177] on label "False" at bounding box center [369, 180] width 46 height 15
click at [355, 178] on input "False" at bounding box center [352, 180] width 5 height 4
radio input "true"
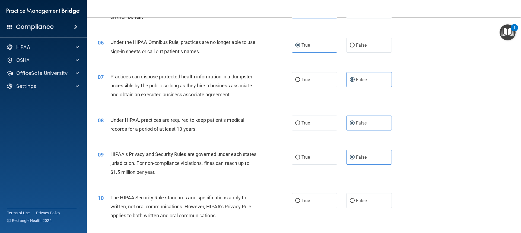
scroll to position [326, 0]
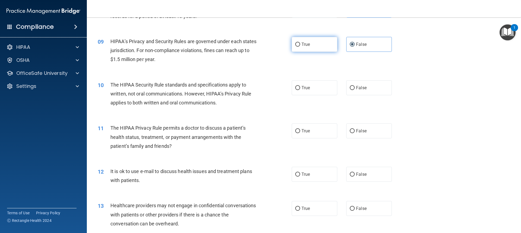
click at [322, 49] on label "True" at bounding box center [315, 44] width 46 height 15
click at [300, 47] on input "True" at bounding box center [297, 45] width 5 height 4
radio input "true"
radio input "false"
click at [321, 88] on label "True" at bounding box center [315, 87] width 46 height 15
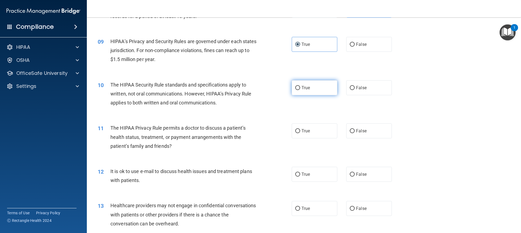
click at [300, 88] on input "True" at bounding box center [297, 88] width 5 height 4
radio input "true"
click at [359, 138] on label "False" at bounding box center [369, 131] width 46 height 15
click at [355, 133] on input "False" at bounding box center [352, 131] width 5 height 4
radio input "true"
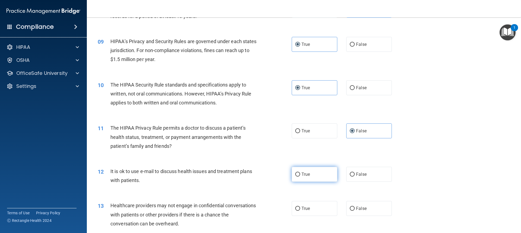
click at [315, 177] on label "True" at bounding box center [315, 174] width 46 height 15
click at [300, 177] on input "True" at bounding box center [297, 175] width 5 height 4
radio input "true"
click at [304, 214] on label "True" at bounding box center [315, 208] width 46 height 15
click at [300, 211] on input "True" at bounding box center [297, 209] width 5 height 4
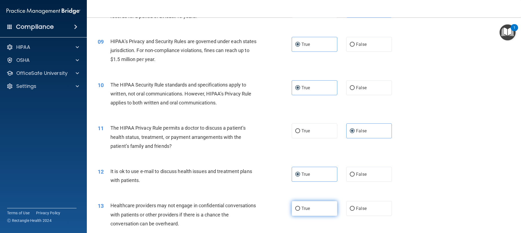
radio input "true"
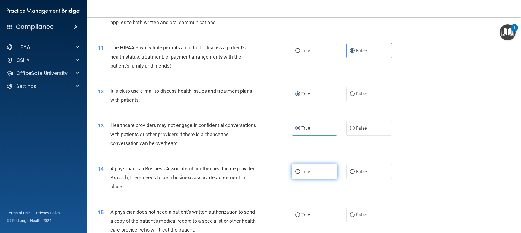
scroll to position [407, 0]
click at [311, 173] on label "True" at bounding box center [315, 170] width 46 height 15
click at [300, 173] on input "True" at bounding box center [297, 171] width 5 height 4
radio input "true"
drag, startPoint x: 355, startPoint y: 215, endPoint x: 306, endPoint y: 229, distance: 50.7
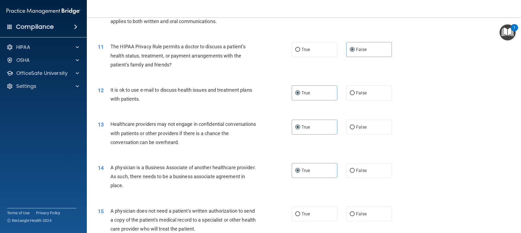
click at [356, 215] on span "False" at bounding box center [361, 214] width 11 height 5
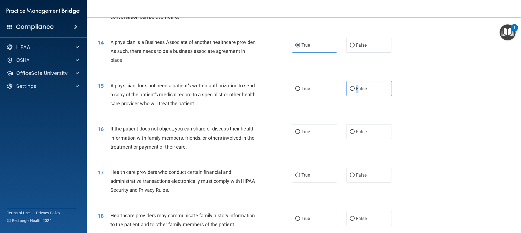
scroll to position [543, 0]
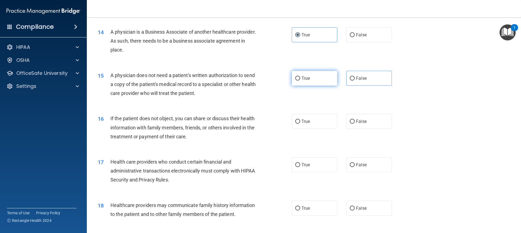
click at [313, 81] on label "True" at bounding box center [315, 78] width 46 height 15
click at [300, 81] on input "True" at bounding box center [297, 79] width 5 height 4
radio input "true"
click at [367, 77] on label "False" at bounding box center [369, 78] width 46 height 15
click at [355, 77] on input "False" at bounding box center [352, 79] width 5 height 4
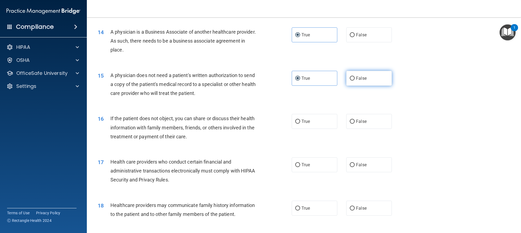
radio input "true"
radio input "false"
click at [303, 123] on span "True" at bounding box center [306, 121] width 8 height 5
click at [300, 123] on input "True" at bounding box center [297, 122] width 5 height 4
radio input "true"
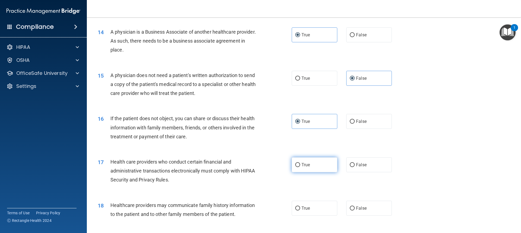
click at [317, 167] on label "True" at bounding box center [315, 164] width 46 height 15
click at [300, 167] on input "True" at bounding box center [297, 165] width 5 height 4
radio input "true"
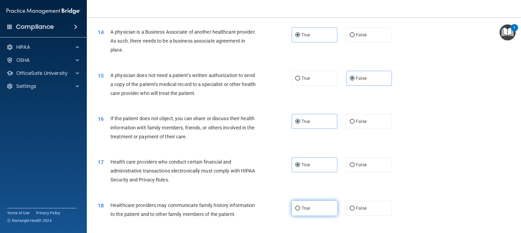
click at [329, 203] on label "True" at bounding box center [315, 208] width 46 height 15
click at [300, 207] on input "True" at bounding box center [297, 209] width 5 height 4
radio input "true"
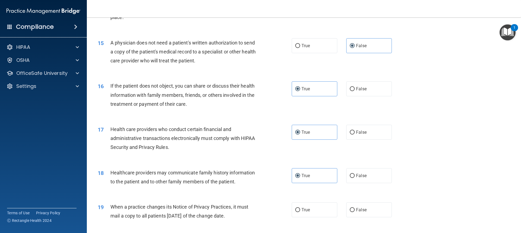
scroll to position [625, 0]
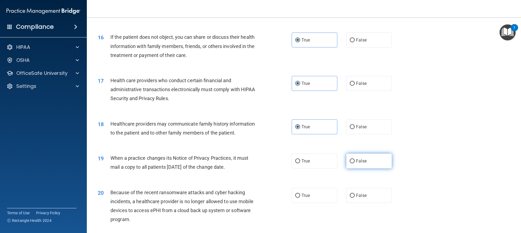
click at [368, 167] on label "False" at bounding box center [369, 161] width 46 height 15
click at [355, 163] on input "False" at bounding box center [352, 161] width 5 height 4
radio input "true"
click at [316, 162] on label "True" at bounding box center [315, 161] width 46 height 15
click at [300, 162] on input "True" at bounding box center [297, 161] width 5 height 4
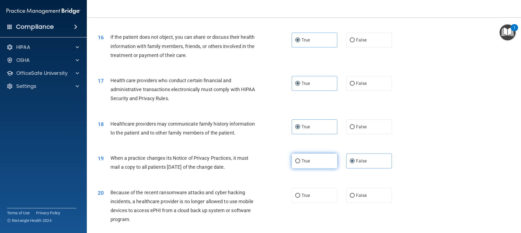
radio input "true"
radio input "false"
click at [314, 197] on label "True" at bounding box center [315, 195] width 46 height 15
click at [300, 197] on input "True" at bounding box center [297, 196] width 5 height 4
radio input "true"
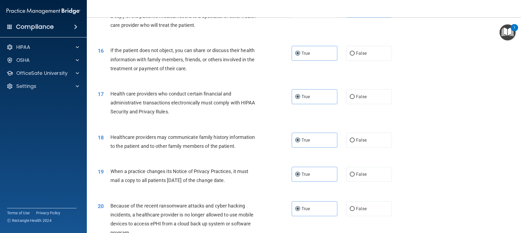
scroll to position [679, 0]
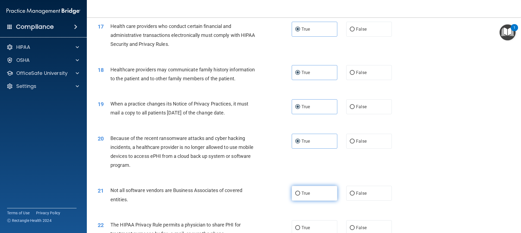
click at [319, 196] on label "True" at bounding box center [315, 193] width 46 height 15
click at [300, 196] on input "True" at bounding box center [297, 194] width 5 height 4
radio input "true"
click at [311, 226] on label "True" at bounding box center [315, 227] width 46 height 15
click at [300, 226] on input "True" at bounding box center [297, 228] width 5 height 4
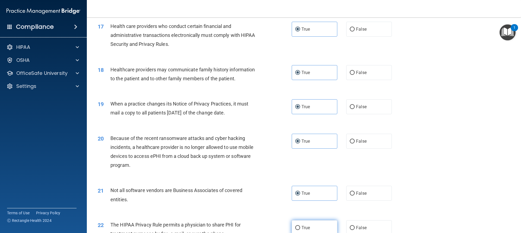
radio input "true"
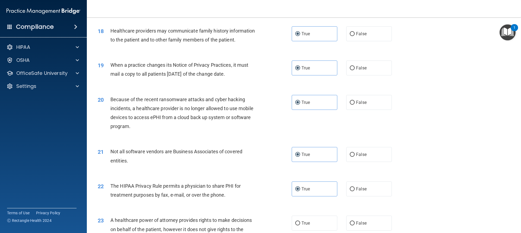
scroll to position [760, 0]
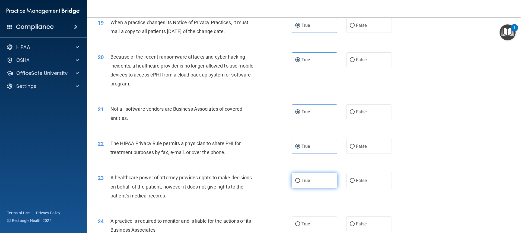
click at [315, 184] on label "True" at bounding box center [315, 180] width 46 height 15
click at [300, 183] on input "True" at bounding box center [297, 181] width 5 height 4
radio input "true"
click at [314, 221] on label "True" at bounding box center [315, 224] width 46 height 15
click at [300, 222] on input "True" at bounding box center [297, 224] width 5 height 4
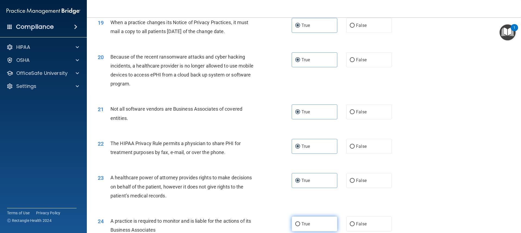
radio input "true"
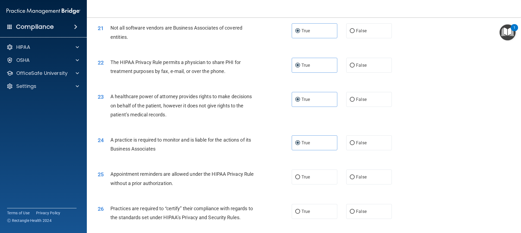
scroll to position [842, 0]
click at [362, 180] on label "False" at bounding box center [369, 176] width 46 height 15
click at [355, 179] on input "False" at bounding box center [352, 177] width 5 height 4
radio input "true"
click at [313, 213] on label "True" at bounding box center [315, 211] width 46 height 15
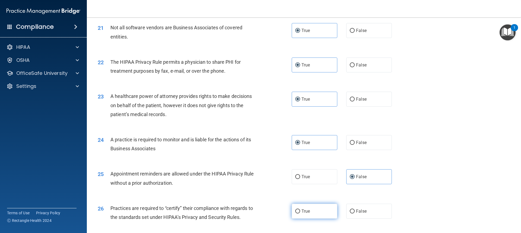
click at [300, 213] on input "True" at bounding box center [297, 212] width 5 height 4
radio input "true"
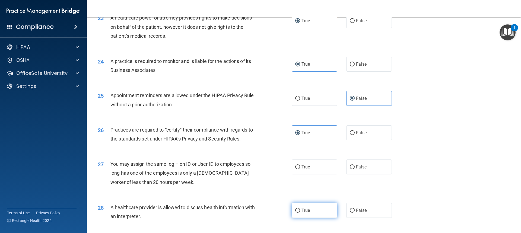
scroll to position [923, 0]
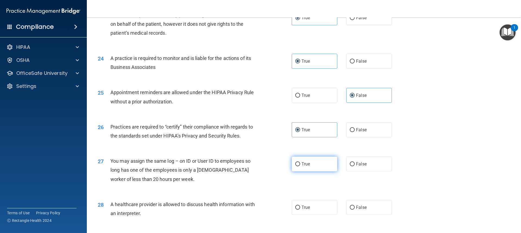
click at [320, 168] on label "True" at bounding box center [315, 164] width 46 height 15
click at [300, 166] on input "True" at bounding box center [297, 164] width 5 height 4
radio input "true"
click at [313, 208] on label "True" at bounding box center [315, 207] width 46 height 15
click at [300, 208] on input "True" at bounding box center [297, 208] width 5 height 4
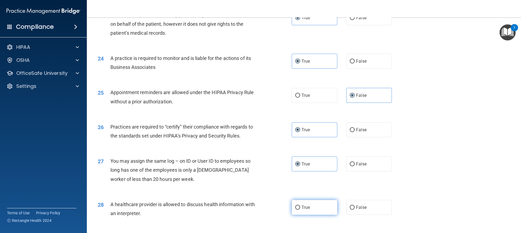
radio input "true"
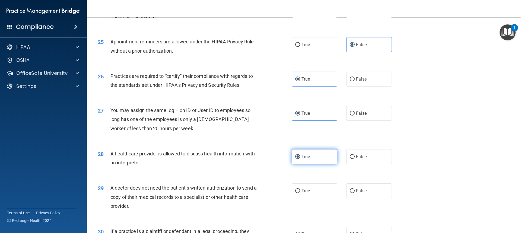
scroll to position [978, 0]
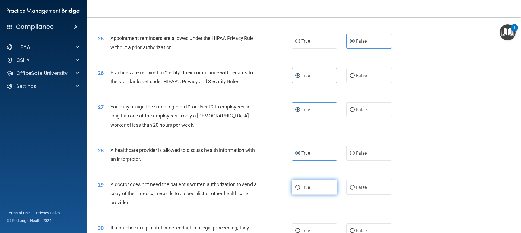
click at [312, 191] on label "True" at bounding box center [315, 187] width 46 height 15
click at [300, 190] on input "True" at bounding box center [297, 188] width 5 height 4
radio input "true"
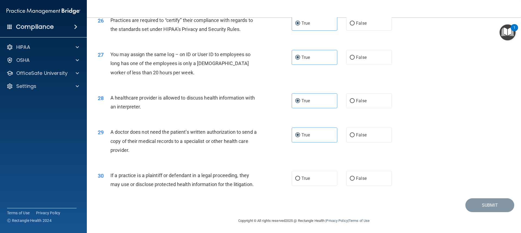
scroll to position [1031, 0]
drag, startPoint x: 321, startPoint y: 180, endPoint x: 465, endPoint y: 215, distance: 148.4
click at [321, 180] on label "True" at bounding box center [315, 177] width 46 height 15
click at [300, 180] on input "True" at bounding box center [297, 178] width 5 height 4
radio input "true"
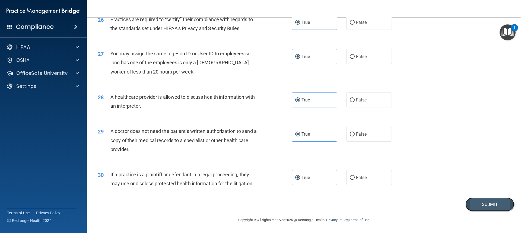
click at [488, 207] on button "Submit" at bounding box center [490, 205] width 49 height 14
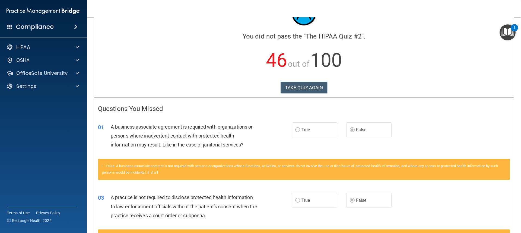
scroll to position [27, 0]
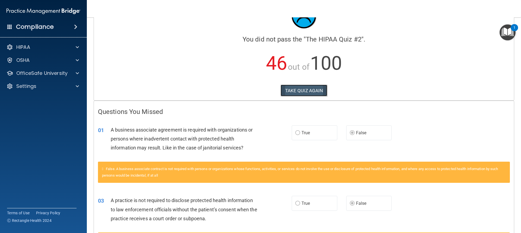
click at [302, 88] on button "TAKE QUIZ AGAIN" at bounding box center [304, 91] width 47 height 12
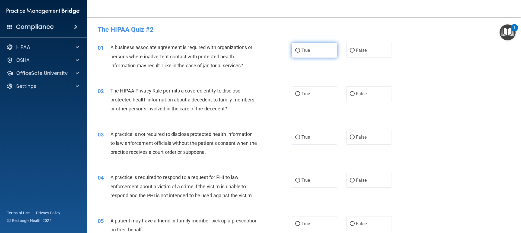
click at [309, 51] on label "True" at bounding box center [315, 50] width 46 height 15
click at [300, 51] on input "True" at bounding box center [297, 51] width 5 height 4
radio input "true"
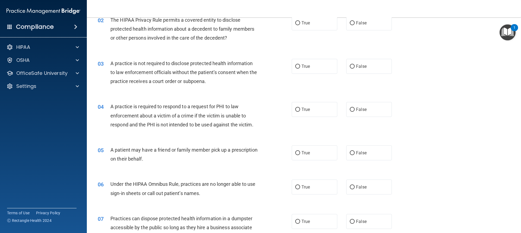
scroll to position [163, 0]
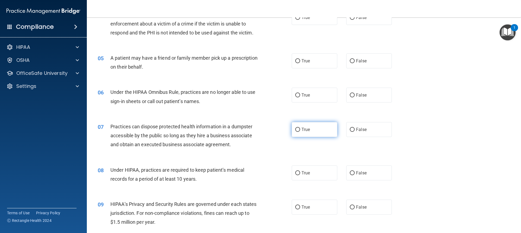
click at [302, 132] on span "True" at bounding box center [306, 129] width 8 height 5
click at [300, 132] on input "True" at bounding box center [297, 130] width 5 height 4
radio input "true"
click at [320, 171] on label "True" at bounding box center [315, 173] width 46 height 15
click at [300, 171] on input "True" at bounding box center [297, 173] width 5 height 4
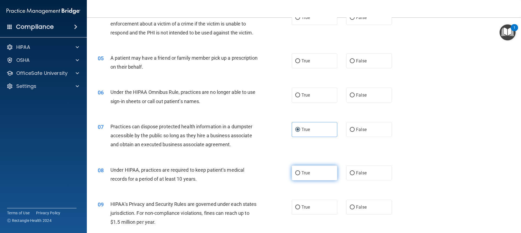
radio input "true"
click at [313, 205] on label "True" at bounding box center [315, 207] width 46 height 15
click at [300, 206] on input "True" at bounding box center [297, 208] width 5 height 4
radio input "true"
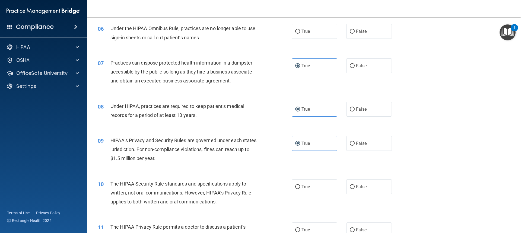
scroll to position [244, 0]
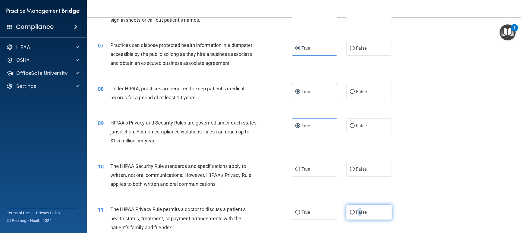
drag, startPoint x: 359, startPoint y: 214, endPoint x: 354, endPoint y: 214, distance: 4.6
click at [356, 214] on span "False" at bounding box center [361, 212] width 11 height 5
click at [356, 213] on span "False" at bounding box center [361, 212] width 11 height 5
click at [354, 213] on input "False" at bounding box center [352, 213] width 5 height 4
radio input "true"
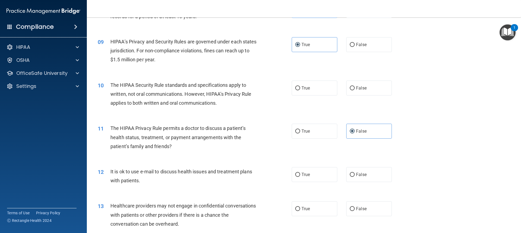
scroll to position [326, 0]
click at [327, 175] on label "True" at bounding box center [315, 174] width 46 height 15
click at [300, 175] on input "True" at bounding box center [297, 175] width 5 height 4
radio input "true"
click at [316, 177] on label "True" at bounding box center [315, 174] width 46 height 15
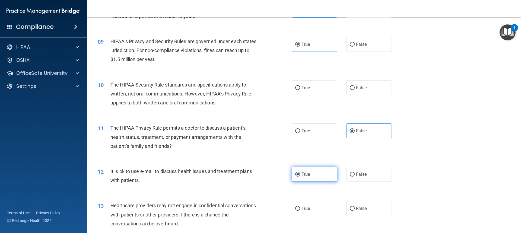
click at [300, 177] on input "True" at bounding box center [297, 175] width 5 height 4
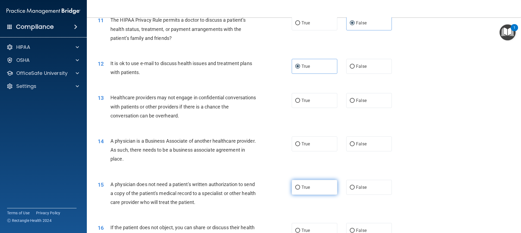
scroll to position [434, 0]
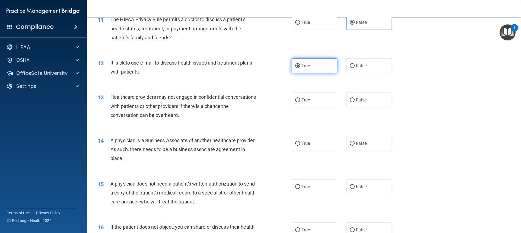
click at [320, 65] on label "True" at bounding box center [315, 65] width 46 height 15
click at [300, 65] on input "True" at bounding box center [297, 66] width 5 height 4
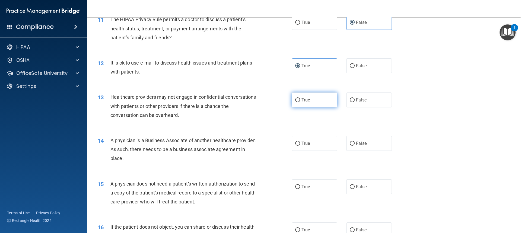
click at [315, 101] on label "True" at bounding box center [315, 100] width 46 height 15
click at [300, 101] on input "True" at bounding box center [297, 100] width 5 height 4
radio input "true"
click at [316, 147] on label "True" at bounding box center [315, 143] width 46 height 15
click at [300, 146] on input "True" at bounding box center [297, 144] width 5 height 4
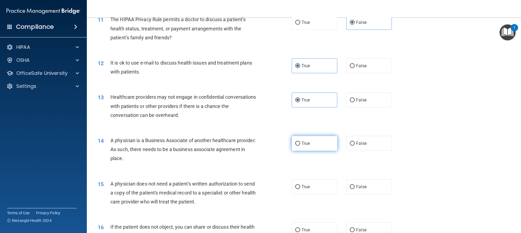
radio input "true"
click at [374, 190] on label "False" at bounding box center [369, 186] width 46 height 15
click at [355, 189] on input "False" at bounding box center [352, 187] width 5 height 4
radio input "true"
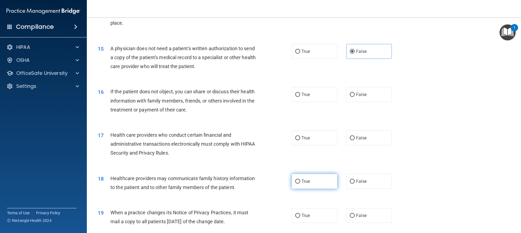
scroll to position [570, 0]
click at [304, 186] on label "True" at bounding box center [315, 181] width 46 height 15
click at [300, 184] on input "True" at bounding box center [297, 181] width 5 height 4
radio input "true"
click at [308, 223] on label "True" at bounding box center [315, 215] width 46 height 15
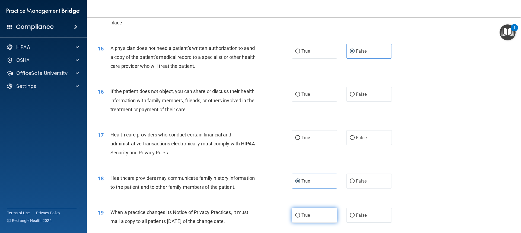
click at [300, 218] on input "True" at bounding box center [297, 216] width 5 height 4
radio input "true"
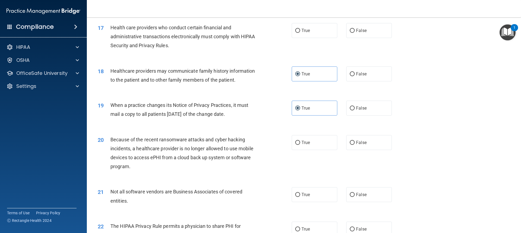
scroll to position [679, 0]
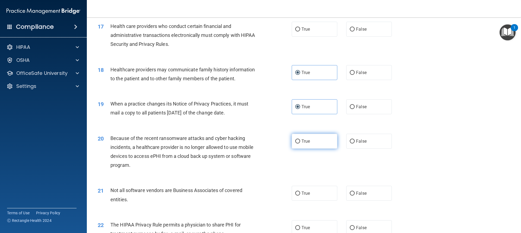
click at [300, 148] on label "True" at bounding box center [315, 141] width 46 height 15
click at [300, 144] on input "True" at bounding box center [297, 142] width 5 height 4
radio input "true"
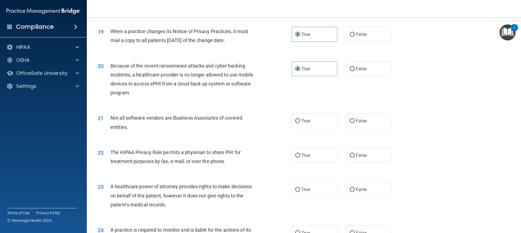
scroll to position [760, 0]
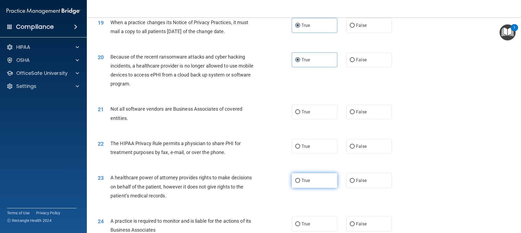
click at [317, 183] on label "True" at bounding box center [315, 180] width 46 height 15
click at [300, 183] on input "True" at bounding box center [297, 181] width 5 height 4
radio input "true"
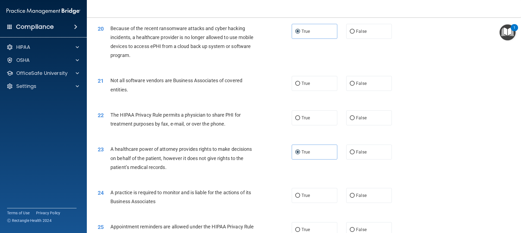
scroll to position [869, 0]
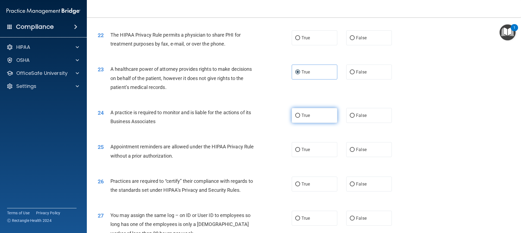
click at [309, 117] on label "True" at bounding box center [315, 115] width 46 height 15
click at [300, 117] on input "True" at bounding box center [297, 116] width 5 height 4
radio input "true"
click at [313, 190] on label "True" at bounding box center [315, 184] width 46 height 15
click at [300, 187] on input "True" at bounding box center [297, 184] width 5 height 4
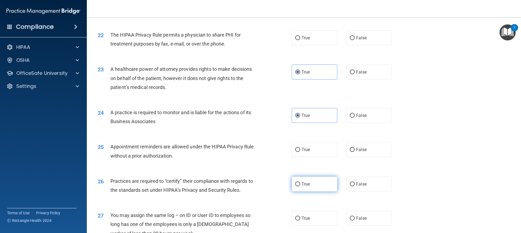
radio input "true"
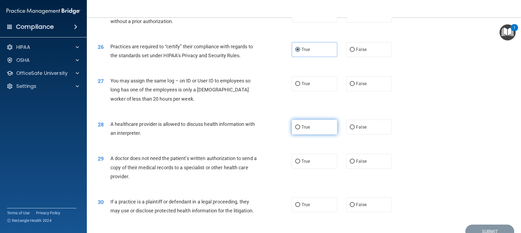
scroll to position [1005, 0]
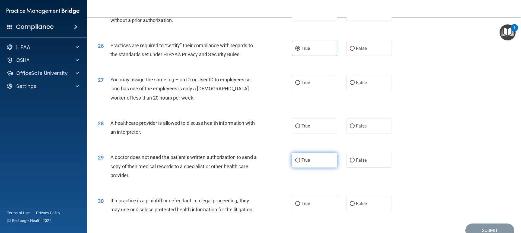
click at [314, 155] on label "True" at bounding box center [315, 160] width 46 height 15
click at [300, 159] on input "True" at bounding box center [297, 161] width 5 height 4
radio input "true"
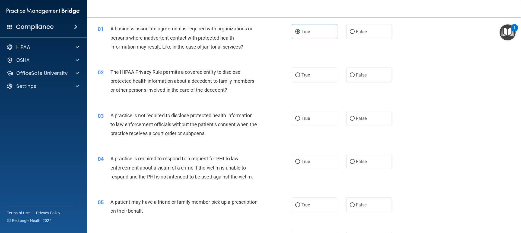
scroll to position [0, 0]
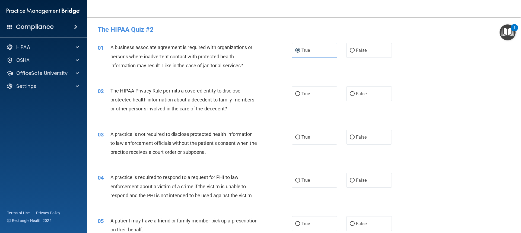
click at [288, 95] on div "02 The HIPAA Privacy Rule permits a covered entity to disclose protected health…" at bounding box center [195, 101] width 210 height 30
click at [296, 94] on input "True" at bounding box center [297, 94] width 5 height 4
radio input "true"
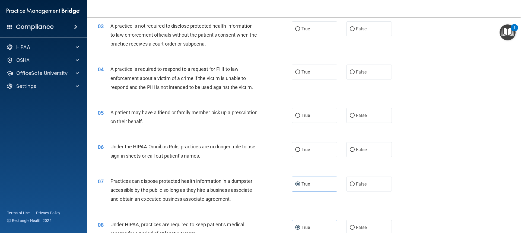
scroll to position [109, 0]
click at [306, 32] on label "True" at bounding box center [315, 28] width 46 height 15
click at [300, 31] on input "True" at bounding box center [297, 29] width 5 height 4
radio input "true"
click at [299, 75] on label "True" at bounding box center [315, 71] width 46 height 15
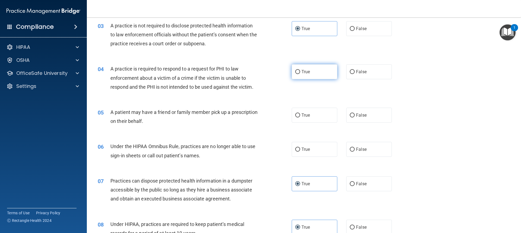
click at [299, 74] on input "True" at bounding box center [297, 72] width 5 height 4
radio input "true"
click at [325, 116] on label "True" at bounding box center [315, 115] width 46 height 15
click at [300, 116] on input "True" at bounding box center [297, 116] width 5 height 4
radio input "true"
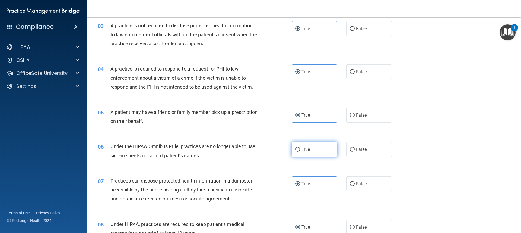
click at [308, 152] on label "True" at bounding box center [315, 149] width 46 height 15
click at [300, 152] on input "True" at bounding box center [297, 150] width 5 height 4
radio input "true"
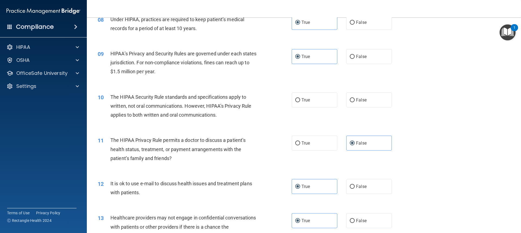
scroll to position [299, 0]
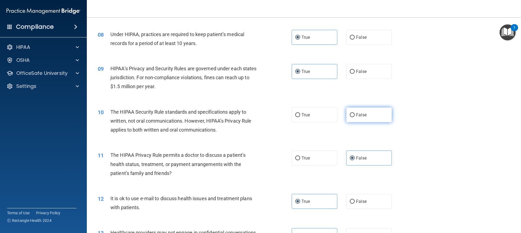
click at [356, 114] on span "False" at bounding box center [361, 114] width 11 height 5
click at [355, 114] on input "False" at bounding box center [352, 115] width 5 height 4
radio input "true"
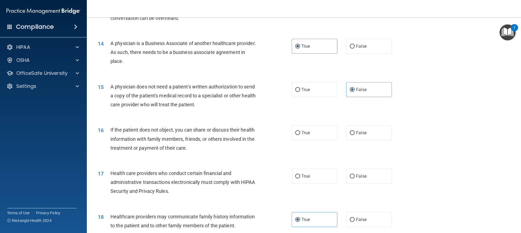
scroll to position [543, 0]
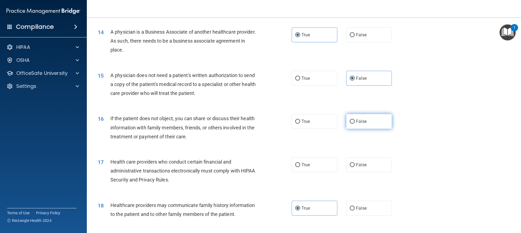
click at [369, 119] on label "False" at bounding box center [369, 121] width 46 height 15
click at [355, 120] on input "False" at bounding box center [352, 122] width 5 height 4
radio input "true"
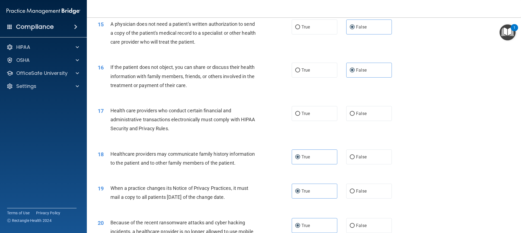
scroll to position [597, 0]
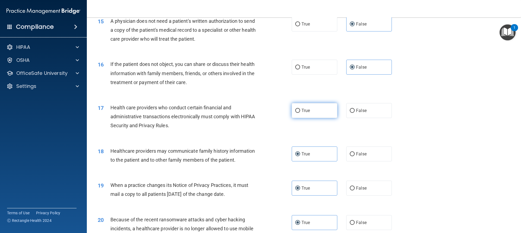
click at [309, 109] on label "True" at bounding box center [315, 110] width 46 height 15
click at [300, 109] on input "True" at bounding box center [297, 111] width 5 height 4
radio input "true"
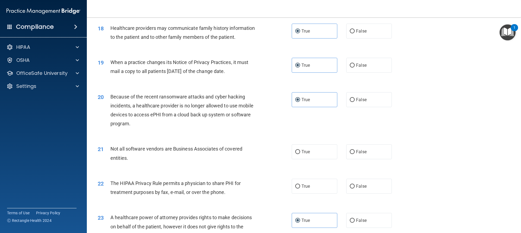
scroll to position [787, 0]
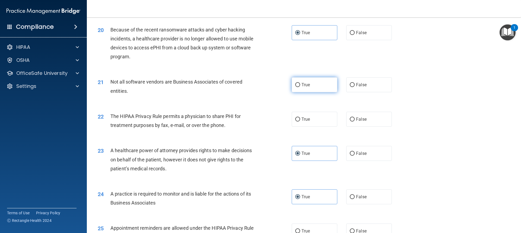
click at [317, 89] on label "True" at bounding box center [315, 84] width 46 height 15
click at [300, 87] on input "True" at bounding box center [297, 85] width 5 height 4
radio input "true"
click at [350, 119] on input "False" at bounding box center [352, 120] width 5 height 4
radio input "true"
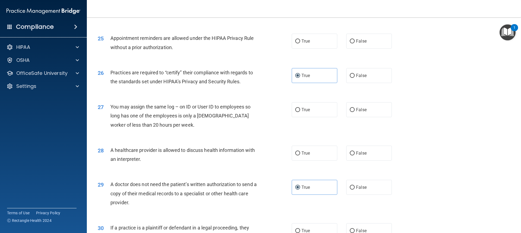
scroll to position [1005, 0]
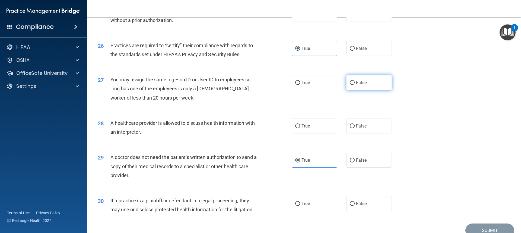
click at [351, 81] on input "False" at bounding box center [352, 83] width 5 height 4
radio input "true"
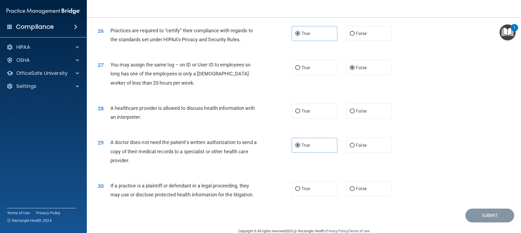
scroll to position [1031, 0]
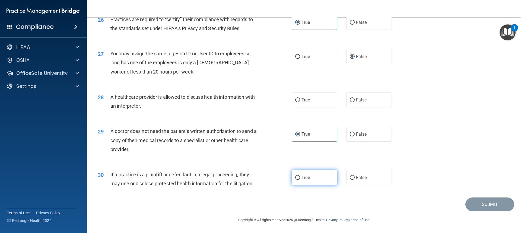
click at [331, 183] on label "True" at bounding box center [315, 177] width 46 height 15
click at [300, 180] on input "True" at bounding box center [297, 178] width 5 height 4
radio input "true"
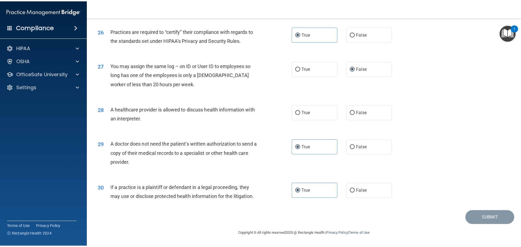
scroll to position [1017, 0]
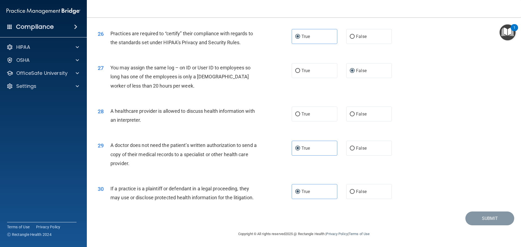
click at [460, 220] on div "Submit" at bounding box center [304, 219] width 421 height 14
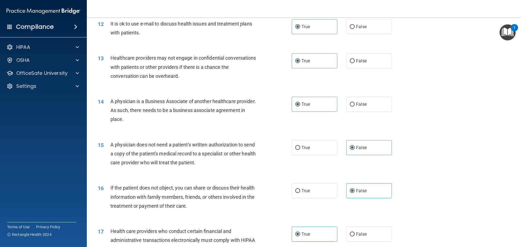
drag, startPoint x: 438, startPoint y: 103, endPoint x: 458, endPoint y: 67, distance: 41.6
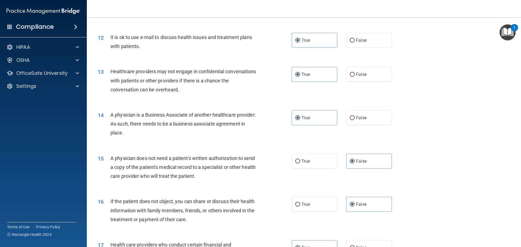
click at [513, 30] on div "1" at bounding box center [514, 27] width 7 height 7
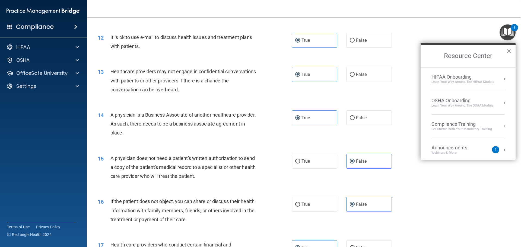
click at [508, 51] on button "×" at bounding box center [509, 51] width 5 height 9
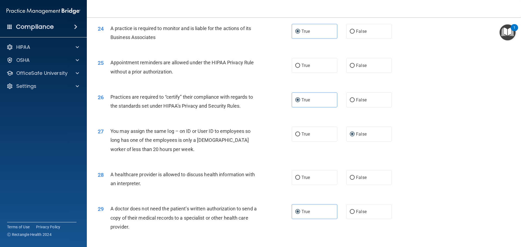
scroll to position [1017, 0]
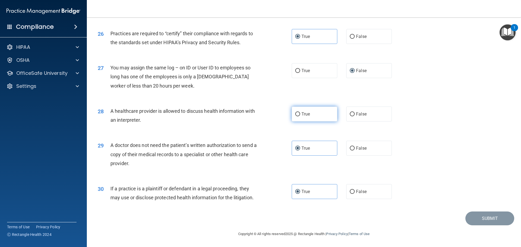
click at [326, 117] on label "True" at bounding box center [315, 114] width 46 height 15
click at [300, 116] on input "True" at bounding box center [297, 114] width 5 height 4
radio input "true"
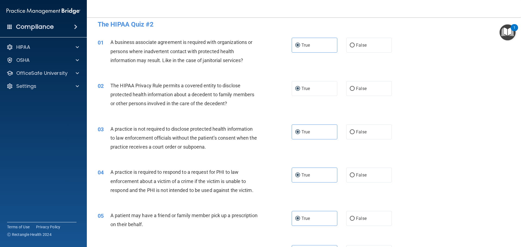
scroll to position [0, 0]
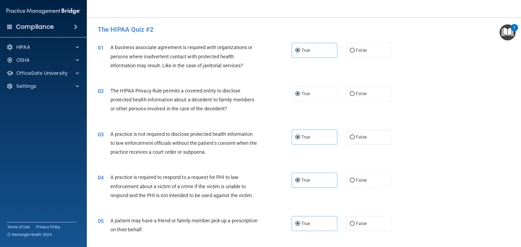
click at [443, 163] on div "03 A practice is not required to disclose protected health information to law e…" at bounding box center [304, 144] width 421 height 43
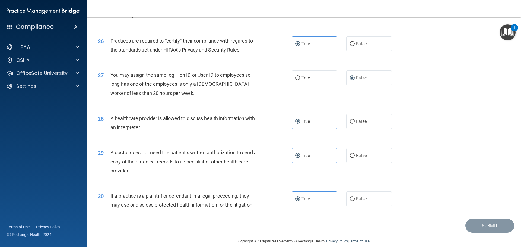
scroll to position [1017, 0]
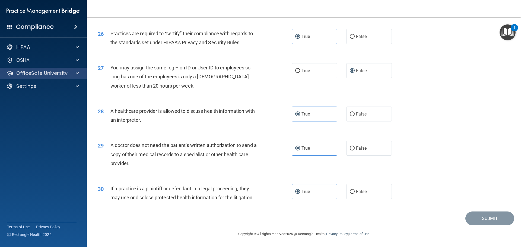
click at [64, 77] on div "OfficeSafe University" at bounding box center [43, 73] width 87 height 11
click at [60, 78] on div "OfficeSafe University" at bounding box center [43, 73] width 87 height 11
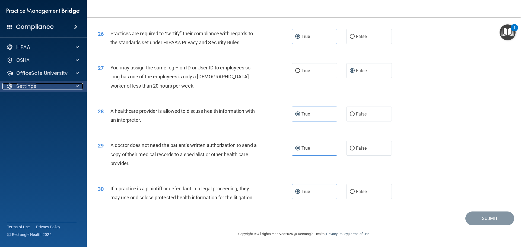
click at [63, 84] on div "Settings" at bounding box center [35, 86] width 67 height 7
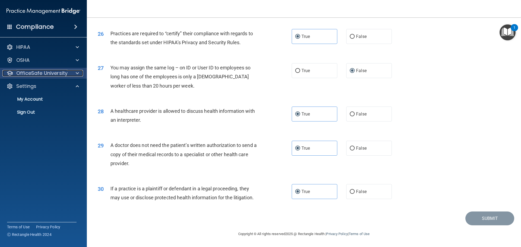
click at [61, 75] on p "OfficeSafe University" at bounding box center [41, 73] width 51 height 7
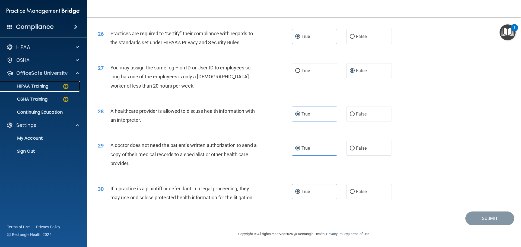
click at [58, 85] on div "HIPAA Training" at bounding box center [41, 86] width 74 height 5
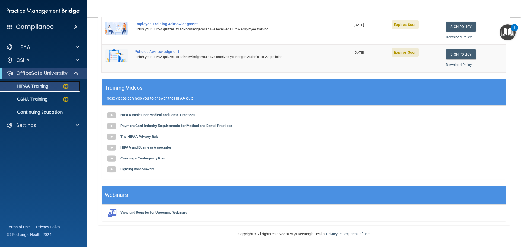
scroll to position [53, 0]
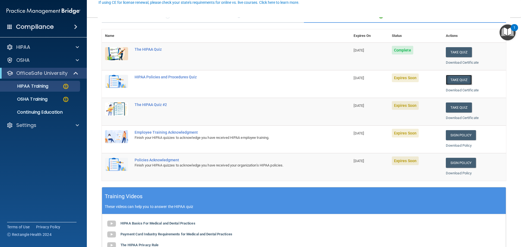
click at [460, 80] on button "Take Quiz" at bounding box center [459, 80] width 26 height 10
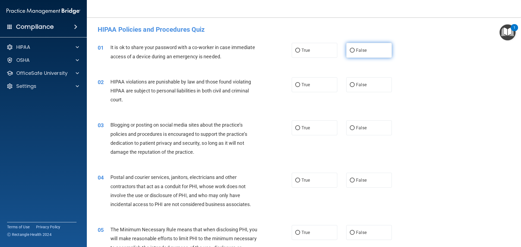
click at [352, 51] on input "False" at bounding box center [352, 51] width 5 height 4
radio input "true"
click at [302, 86] on span "True" at bounding box center [306, 84] width 8 height 5
click at [300, 86] on input "True" at bounding box center [297, 85] width 5 height 4
radio input "true"
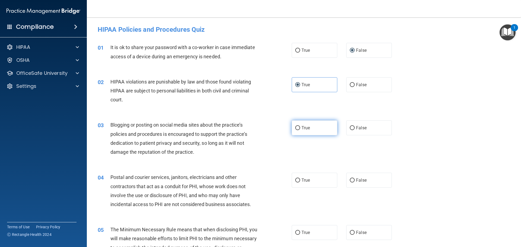
click at [329, 130] on label "True" at bounding box center [315, 128] width 46 height 15
click at [300, 130] on input "True" at bounding box center [297, 128] width 5 height 4
radio input "true"
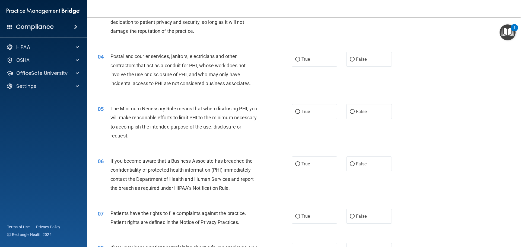
scroll to position [136, 0]
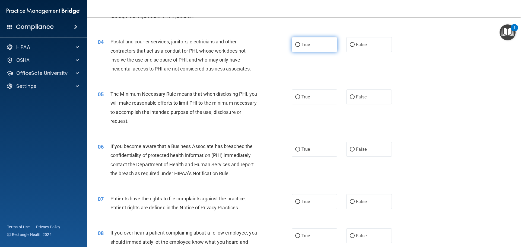
click at [299, 50] on label "True" at bounding box center [315, 44] width 46 height 15
click at [299, 47] on input "True" at bounding box center [297, 45] width 5 height 4
radio input "true"
click at [320, 99] on label "True" at bounding box center [315, 97] width 46 height 15
click at [300, 99] on input "True" at bounding box center [297, 97] width 5 height 4
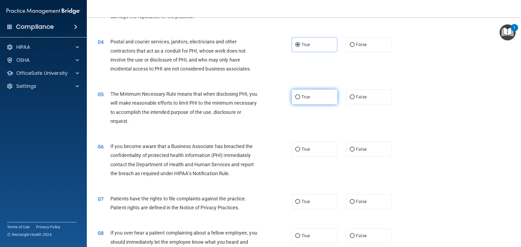
radio input "true"
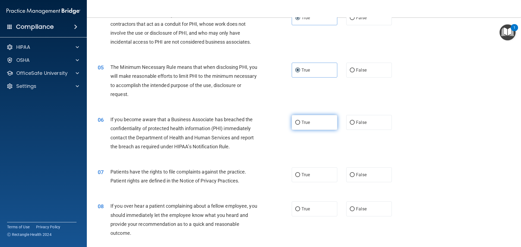
scroll to position [163, 0]
click at [320, 125] on label "True" at bounding box center [315, 122] width 46 height 15
click at [300, 125] on input "True" at bounding box center [297, 123] width 5 height 4
radio input "true"
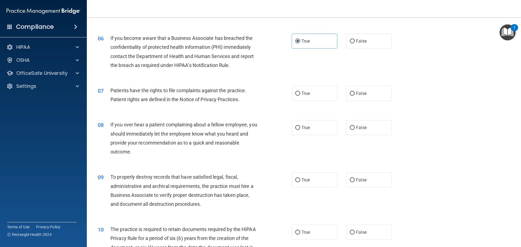
scroll to position [244, 0]
click at [305, 91] on span "True" at bounding box center [306, 93] width 8 height 5
click at [300, 92] on input "True" at bounding box center [297, 94] width 5 height 4
radio input "true"
click at [292, 131] on label "True" at bounding box center [315, 127] width 46 height 15
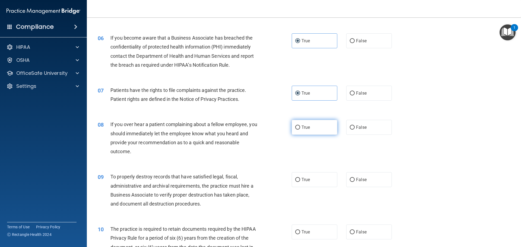
click at [295, 130] on input "True" at bounding box center [297, 128] width 5 height 4
radio input "true"
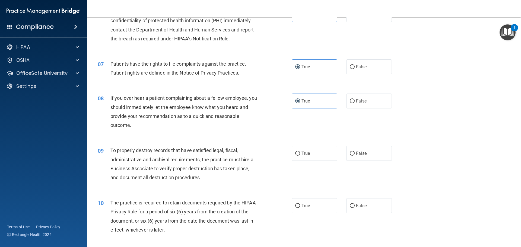
scroll to position [326, 0]
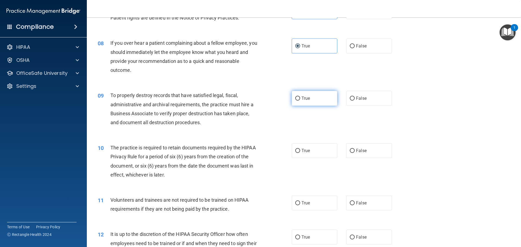
click at [310, 98] on label "True" at bounding box center [315, 98] width 46 height 15
click at [300, 98] on input "True" at bounding box center [297, 99] width 5 height 4
radio input "true"
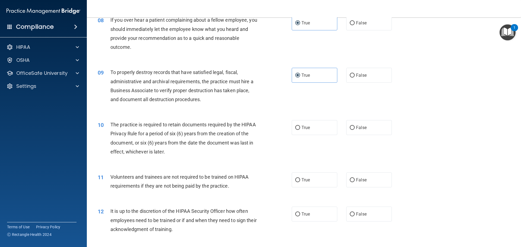
scroll to position [407, 0]
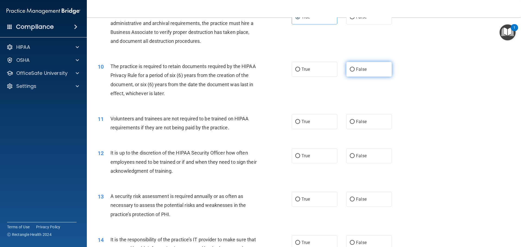
click at [352, 68] on input "False" at bounding box center [352, 70] width 5 height 4
radio input "true"
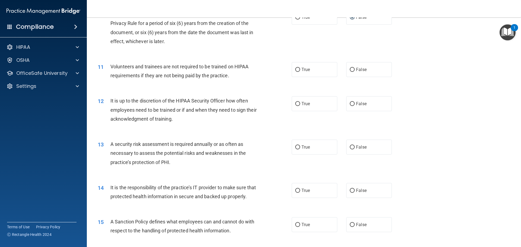
scroll to position [462, 0]
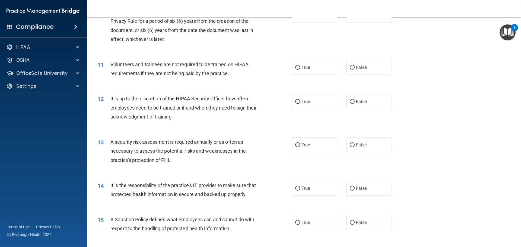
click at [391, 67] on div "True False" at bounding box center [346, 67] width 109 height 15
click at [374, 69] on label "False" at bounding box center [369, 67] width 46 height 15
click at [355, 69] on input "False" at bounding box center [352, 68] width 5 height 4
radio input "true"
click at [303, 101] on span "True" at bounding box center [306, 101] width 8 height 5
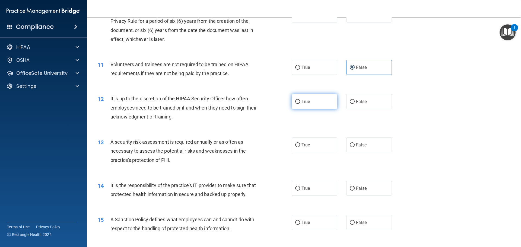
click at [300, 101] on input "True" at bounding box center [297, 102] width 5 height 4
radio input "true"
click at [313, 144] on label "True" at bounding box center [315, 145] width 46 height 15
click at [300, 144] on input "True" at bounding box center [297, 145] width 5 height 4
radio input "true"
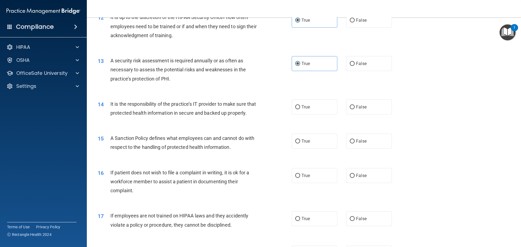
scroll to position [570, 0]
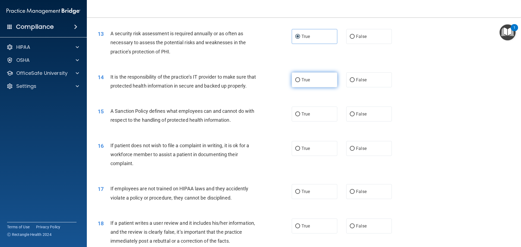
click at [311, 81] on label "True" at bounding box center [315, 79] width 46 height 15
click at [300, 81] on input "True" at bounding box center [297, 80] width 5 height 4
radio input "true"
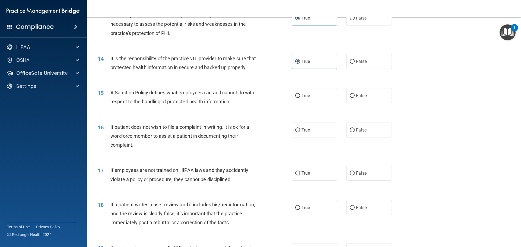
scroll to position [625, 0]
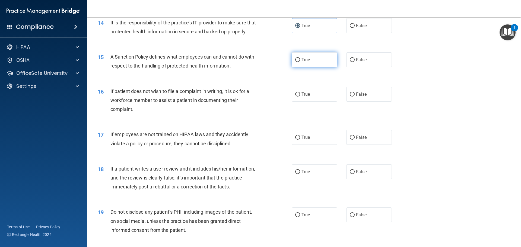
click at [302, 62] on span "True" at bounding box center [306, 59] width 8 height 5
click at [300, 62] on input "True" at bounding box center [297, 60] width 5 height 4
radio input "true"
click at [366, 67] on label "False" at bounding box center [369, 59] width 46 height 15
click at [355, 62] on input "False" at bounding box center [352, 60] width 5 height 4
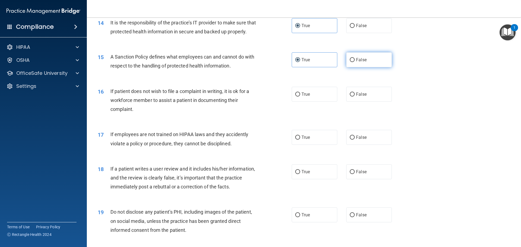
radio input "true"
radio input "false"
click at [326, 102] on label "True" at bounding box center [315, 94] width 46 height 15
click at [300, 97] on input "True" at bounding box center [297, 95] width 5 height 4
radio input "true"
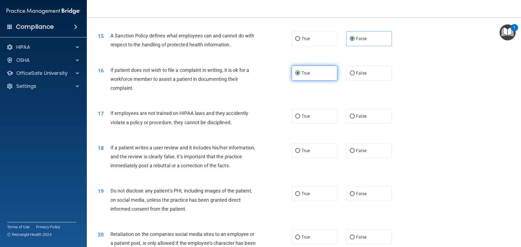
scroll to position [733, 0]
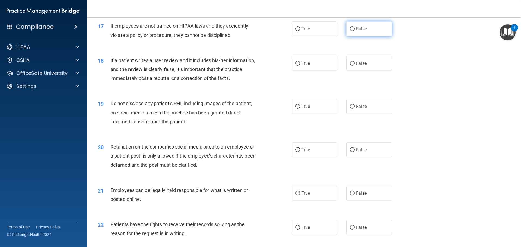
click at [346, 36] on label "False" at bounding box center [369, 28] width 46 height 15
click at [350, 31] on input "False" at bounding box center [352, 29] width 5 height 4
radio input "true"
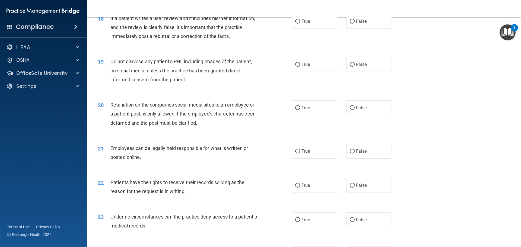
scroll to position [760, 0]
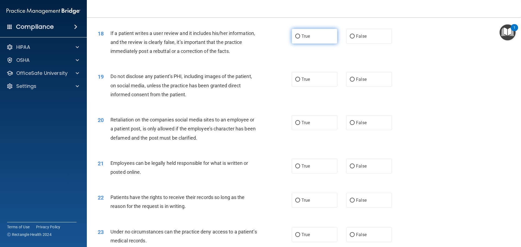
click at [310, 44] on label "True" at bounding box center [315, 36] width 46 height 15
click at [300, 39] on input "True" at bounding box center [297, 36] width 5 height 4
radio input "true"
click at [369, 40] on label "False" at bounding box center [369, 36] width 46 height 15
click at [355, 39] on input "False" at bounding box center [352, 36] width 5 height 4
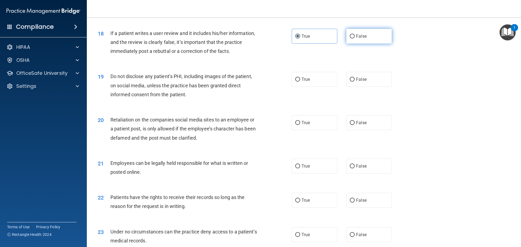
radio input "true"
click at [304, 39] on span "True" at bounding box center [306, 36] width 8 height 5
click at [300, 39] on input "True" at bounding box center [297, 36] width 5 height 4
radio input "true"
radio input "false"
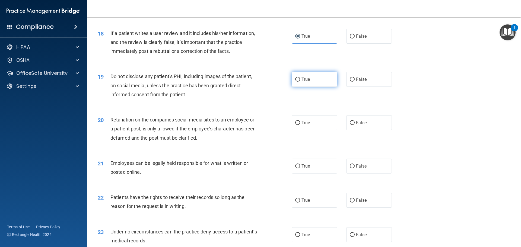
click at [314, 87] on label "True" at bounding box center [315, 79] width 46 height 15
click at [300, 82] on input "True" at bounding box center [297, 80] width 5 height 4
radio input "true"
click at [305, 130] on label "True" at bounding box center [315, 122] width 46 height 15
click at [300, 125] on input "True" at bounding box center [297, 123] width 5 height 4
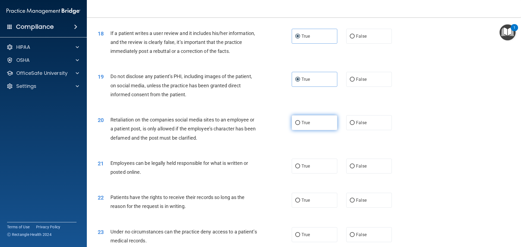
radio input "true"
click at [316, 174] on label "True" at bounding box center [315, 166] width 46 height 15
click at [300, 169] on input "True" at bounding box center [297, 167] width 5 height 4
radio input "true"
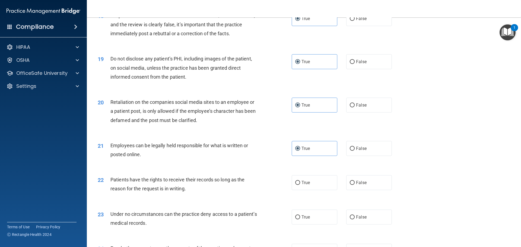
scroll to position [842, 0]
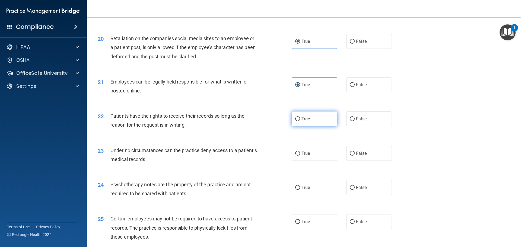
click at [306, 122] on span "True" at bounding box center [306, 118] width 8 height 5
click at [300, 121] on input "True" at bounding box center [297, 119] width 5 height 4
radio input "true"
click at [297, 161] on label "True" at bounding box center [315, 153] width 46 height 15
click at [297, 156] on input "True" at bounding box center [297, 154] width 5 height 4
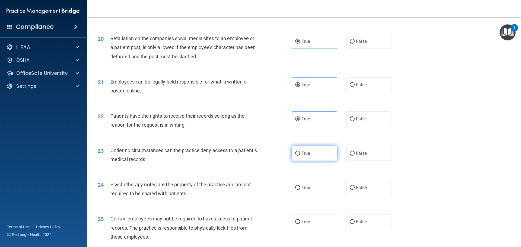
radio input "true"
click at [361, 156] on span "False" at bounding box center [361, 153] width 11 height 5
click at [355, 156] on input "False" at bounding box center [352, 154] width 5 height 4
radio input "true"
radio input "false"
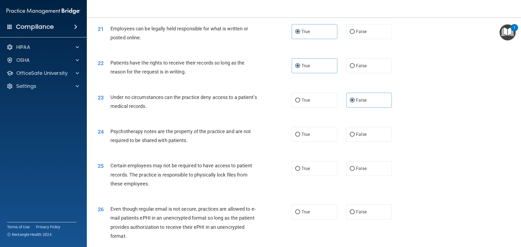
scroll to position [896, 0]
click at [326, 141] on label "True" at bounding box center [315, 133] width 46 height 15
click at [300, 136] on input "True" at bounding box center [297, 134] width 5 height 4
radio input "true"
click at [321, 175] on label "True" at bounding box center [315, 167] width 46 height 15
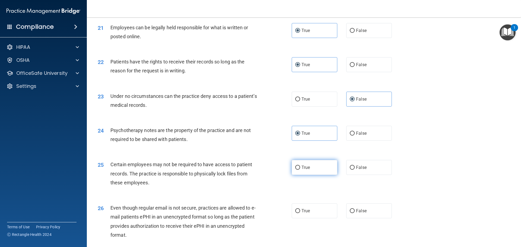
click at [300, 170] on input "True" at bounding box center [297, 168] width 5 height 4
radio input "true"
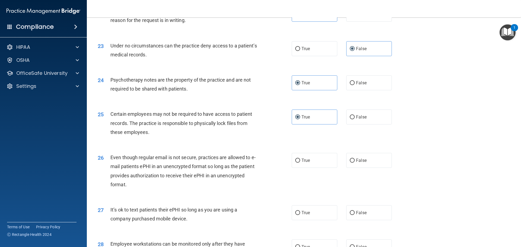
scroll to position [950, 0]
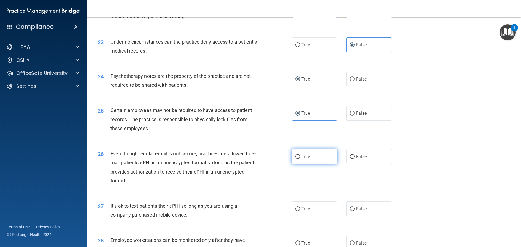
click at [304, 159] on span "True" at bounding box center [306, 156] width 8 height 5
click at [300, 159] on input "True" at bounding box center [297, 157] width 5 height 4
radio input "true"
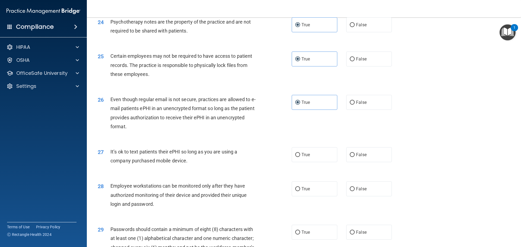
scroll to position [1032, 0]
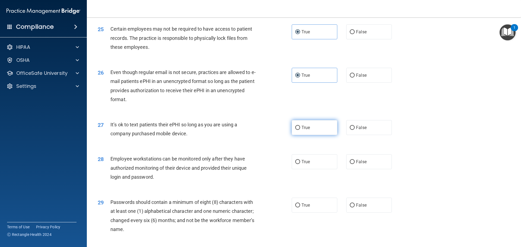
click at [303, 135] on label "True" at bounding box center [315, 127] width 46 height 15
click at [300, 130] on input "True" at bounding box center [297, 128] width 5 height 4
radio input "true"
click at [308, 165] on span "True" at bounding box center [306, 161] width 8 height 5
click at [300, 164] on input "True" at bounding box center [297, 162] width 5 height 4
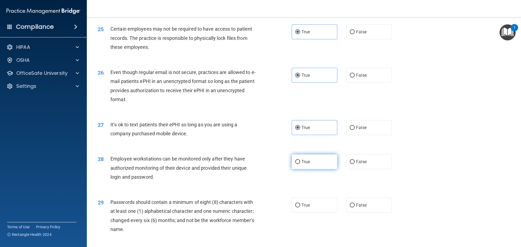
radio input "true"
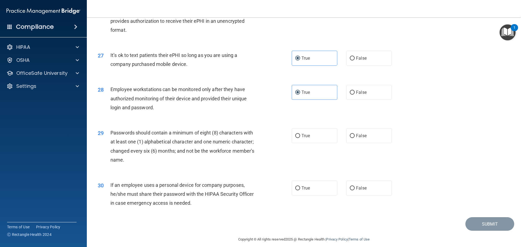
scroll to position [1113, 0]
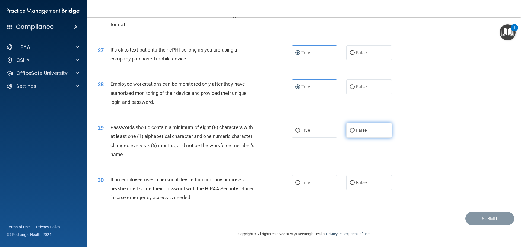
click at [369, 131] on label "False" at bounding box center [369, 130] width 46 height 15
click at [355, 131] on input "False" at bounding box center [352, 131] width 5 height 4
radio input "true"
click at [384, 187] on label "False" at bounding box center [369, 182] width 46 height 15
click at [355, 185] on input "False" at bounding box center [352, 183] width 5 height 4
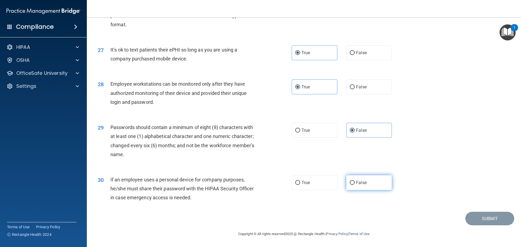
radio input "true"
click at [493, 215] on button "Submit" at bounding box center [490, 219] width 49 height 14
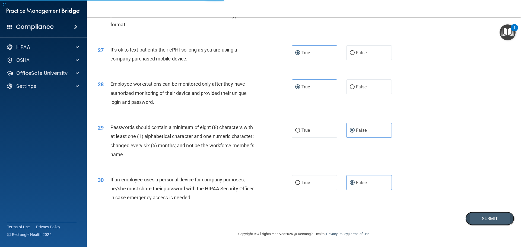
click at [489, 221] on button "Submit" at bounding box center [490, 219] width 49 height 14
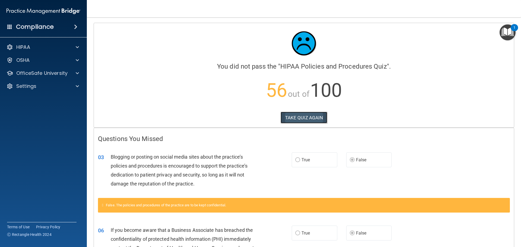
click at [312, 116] on button "TAKE QUIZ AGAIN" at bounding box center [304, 118] width 47 height 12
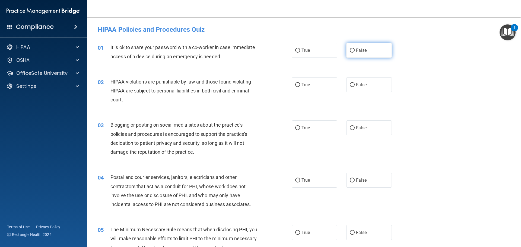
click at [376, 52] on label "False" at bounding box center [369, 50] width 46 height 15
click at [355, 52] on input "False" at bounding box center [352, 51] width 5 height 4
radio input "true"
click at [309, 85] on label "True" at bounding box center [315, 84] width 46 height 15
click at [300, 85] on input "True" at bounding box center [297, 85] width 5 height 4
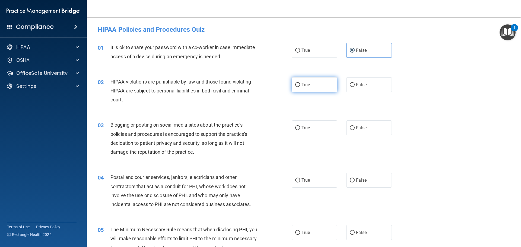
radio input "true"
click at [370, 129] on label "False" at bounding box center [369, 128] width 46 height 15
click at [355, 129] on input "False" at bounding box center [352, 128] width 5 height 4
radio input "true"
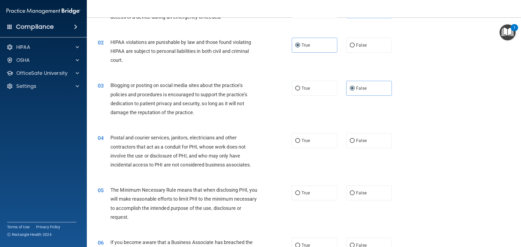
scroll to position [54, 0]
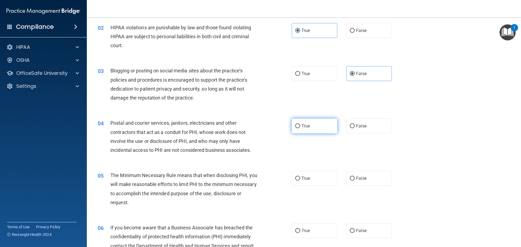
click at [307, 128] on span "True" at bounding box center [306, 126] width 8 height 5
click at [300, 128] on input "True" at bounding box center [297, 126] width 5 height 4
radio input "true"
click at [307, 181] on span "True" at bounding box center [306, 178] width 8 height 5
click at [300, 181] on input "True" at bounding box center [297, 179] width 5 height 4
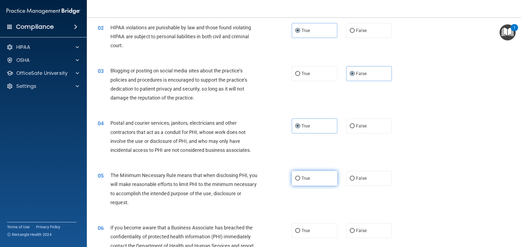
radio input "true"
click at [362, 233] on span "False" at bounding box center [361, 230] width 11 height 5
click at [355, 233] on input "False" at bounding box center [352, 231] width 5 height 4
radio input "true"
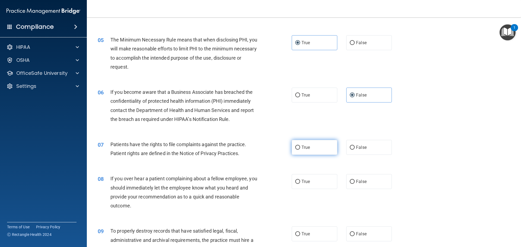
click at [308, 150] on label "True" at bounding box center [315, 147] width 46 height 15
click at [300, 150] on input "True" at bounding box center [297, 148] width 5 height 4
radio input "true"
click at [352, 181] on input "False" at bounding box center [352, 182] width 5 height 4
radio input "true"
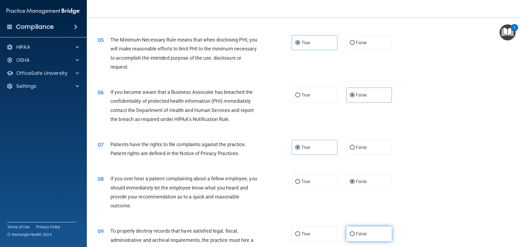
click at [371, 233] on label "False" at bounding box center [369, 234] width 46 height 15
click at [355, 233] on input "False" at bounding box center [352, 234] width 5 height 4
radio input "true"
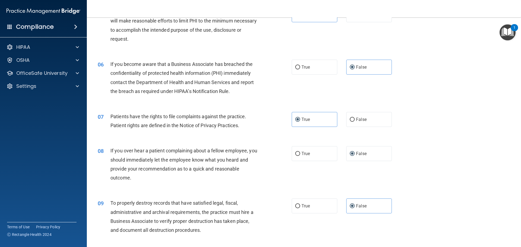
scroll to position [326, 0]
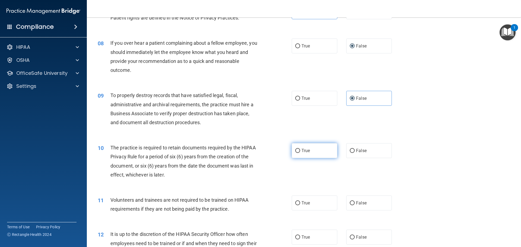
click at [308, 154] on label "True" at bounding box center [315, 150] width 46 height 15
click at [300, 153] on input "True" at bounding box center [297, 151] width 5 height 4
radio input "true"
click at [310, 201] on label "True" at bounding box center [315, 203] width 46 height 15
click at [300, 201] on input "True" at bounding box center [297, 203] width 5 height 4
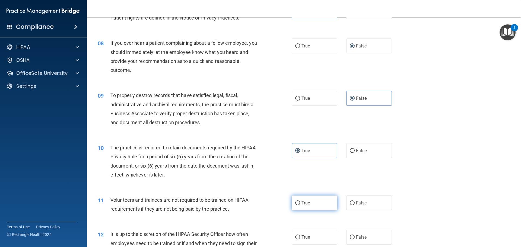
radio input "true"
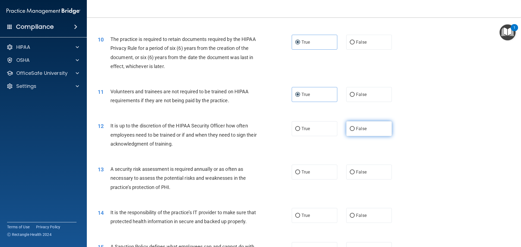
click at [367, 130] on label "False" at bounding box center [369, 128] width 46 height 15
click at [355, 130] on input "False" at bounding box center [352, 129] width 5 height 4
radio input "true"
click at [320, 178] on label "True" at bounding box center [315, 172] width 46 height 15
click at [300, 175] on input "True" at bounding box center [297, 173] width 5 height 4
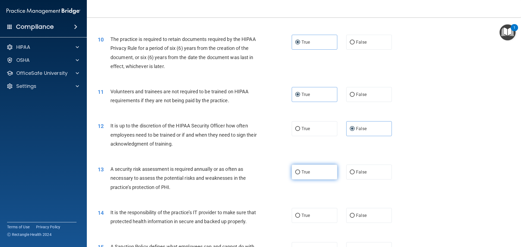
radio input "true"
click at [356, 213] on span "False" at bounding box center [361, 215] width 11 height 5
click at [354, 214] on input "False" at bounding box center [352, 216] width 5 height 4
radio input "true"
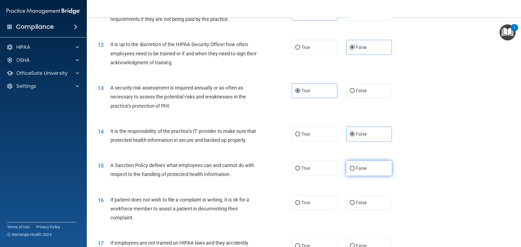
click at [358, 171] on span "False" at bounding box center [361, 168] width 11 height 5
click at [355, 171] on input "False" at bounding box center [352, 169] width 5 height 4
radio input "true"
drag, startPoint x: 359, startPoint y: 182, endPoint x: 349, endPoint y: 182, distance: 10.6
click at [359, 176] on label "False" at bounding box center [369, 168] width 46 height 15
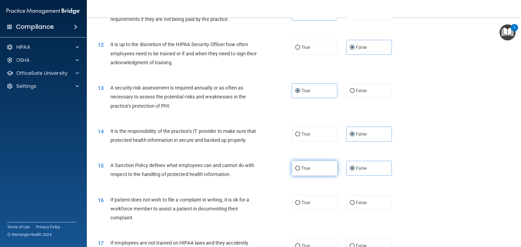
click at [334, 176] on label "True" at bounding box center [315, 168] width 46 height 15
click at [300, 171] on input "True" at bounding box center [297, 169] width 5 height 4
radio input "true"
radio input "false"
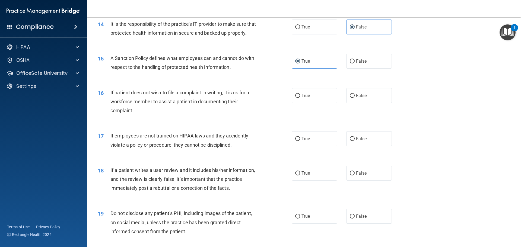
scroll to position [625, 0]
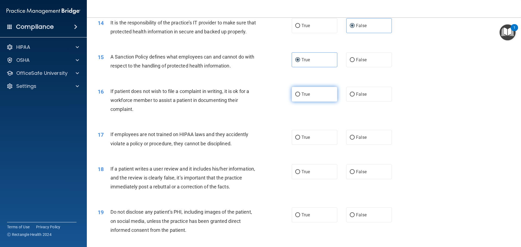
click at [314, 102] on label "True" at bounding box center [315, 94] width 46 height 15
click at [300, 97] on input "True" at bounding box center [297, 95] width 5 height 4
radio input "true"
click at [318, 145] on label "True" at bounding box center [315, 137] width 46 height 15
click at [300, 140] on input "True" at bounding box center [297, 138] width 5 height 4
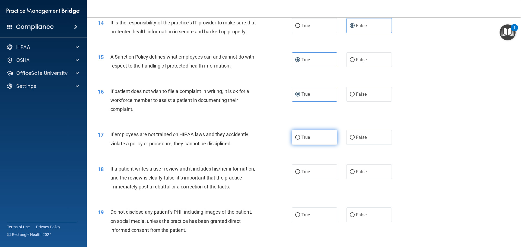
radio input "true"
click at [364, 175] on span "False" at bounding box center [361, 171] width 11 height 5
click at [355, 174] on input "False" at bounding box center [352, 172] width 5 height 4
radio input "true"
click at [323, 220] on label "True" at bounding box center [315, 215] width 46 height 15
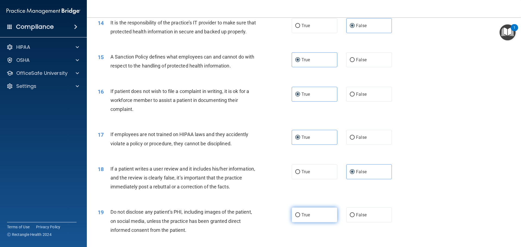
click at [300, 217] on input "True" at bounding box center [297, 215] width 5 height 4
radio input "true"
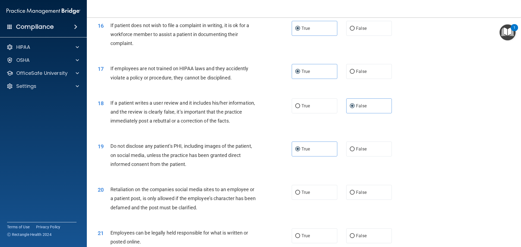
scroll to position [706, 0]
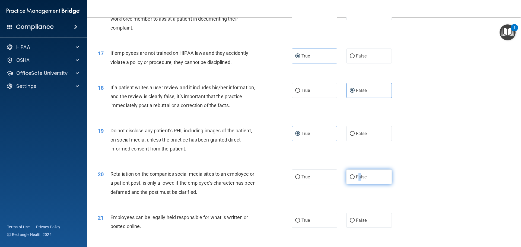
click at [357, 180] on span "False" at bounding box center [361, 177] width 11 height 5
click at [311, 228] on label "True" at bounding box center [315, 220] width 46 height 15
click at [300, 223] on input "True" at bounding box center [297, 221] width 5 height 4
radio input "true"
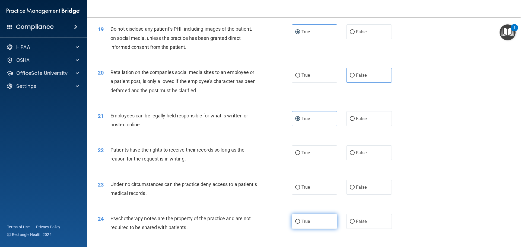
scroll to position [815, 0]
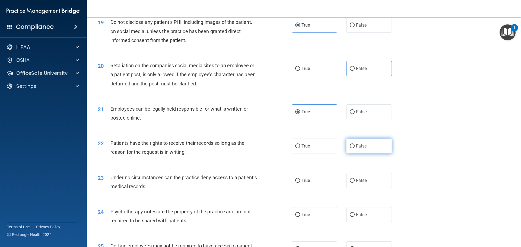
click at [365, 154] on label "False" at bounding box center [369, 146] width 46 height 15
click at [355, 149] on input "False" at bounding box center [352, 146] width 5 height 4
radio input "true"
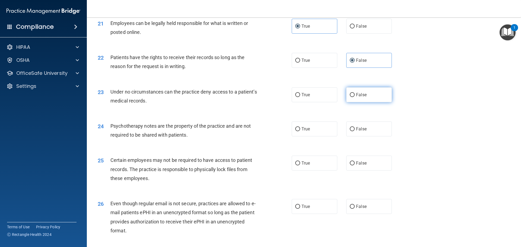
scroll to position [923, 0]
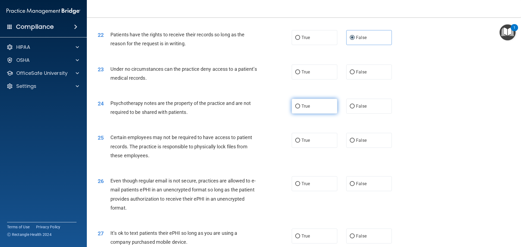
click at [315, 114] on label "True" at bounding box center [315, 106] width 46 height 15
click at [300, 109] on input "True" at bounding box center [297, 107] width 5 height 4
radio input "true"
drag, startPoint x: 315, startPoint y: 152, endPoint x: 314, endPoint y: 169, distance: 16.6
click at [315, 148] on label "True" at bounding box center [315, 140] width 46 height 15
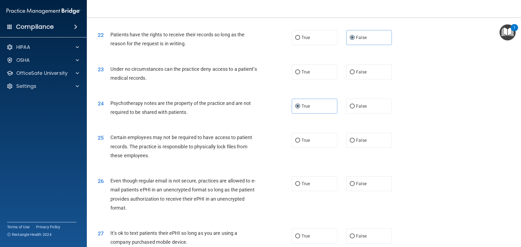
click at [300, 143] on input "True" at bounding box center [297, 141] width 5 height 4
radio input "true"
click at [313, 184] on div "26 Even though regular email is not secure, practices are allowed to e-mail pat…" at bounding box center [304, 196] width 421 height 52
click at [356, 233] on span "False" at bounding box center [361, 236] width 11 height 5
click at [355, 233] on input "False" at bounding box center [352, 237] width 5 height 4
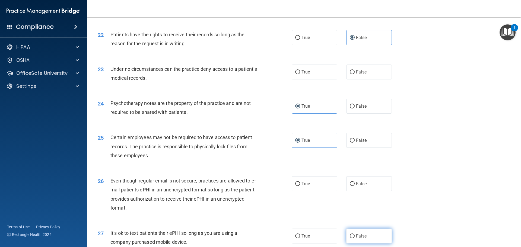
radio input "true"
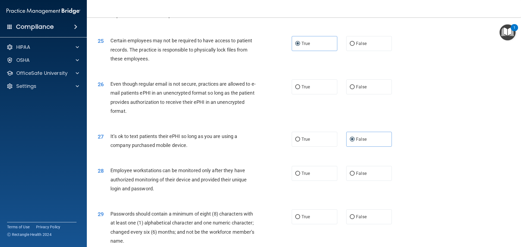
scroll to position [1032, 0]
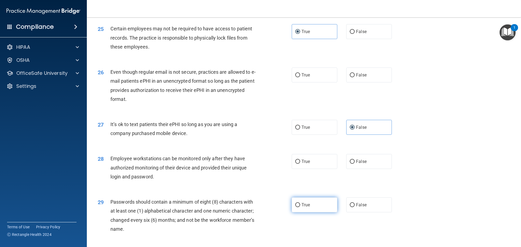
click at [318, 212] on label "True" at bounding box center [315, 205] width 46 height 15
click at [300, 207] on input "True" at bounding box center [297, 205] width 5 height 4
radio input "true"
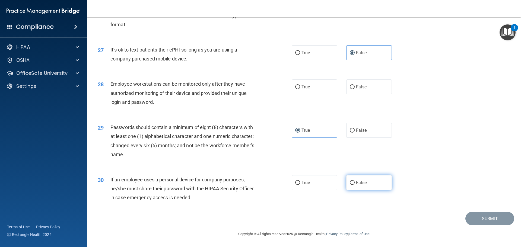
click at [362, 184] on span "False" at bounding box center [361, 182] width 11 height 5
click at [355, 184] on input "False" at bounding box center [352, 183] width 5 height 4
radio input "true"
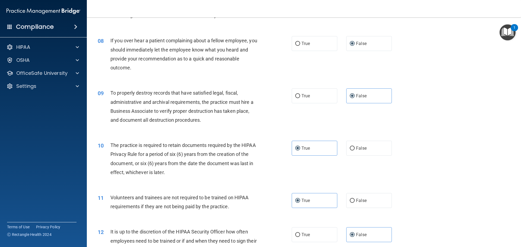
scroll to position [193, 0]
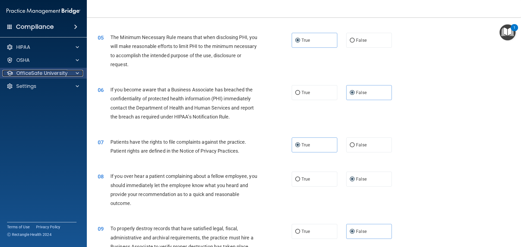
click at [56, 73] on p "OfficeSafe University" at bounding box center [41, 73] width 51 height 7
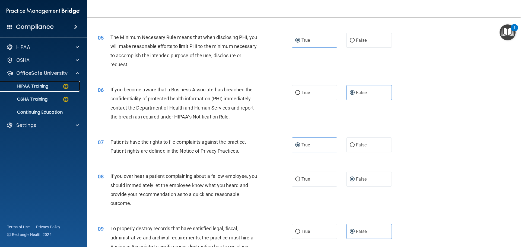
click at [54, 84] on div "HIPAA Training" at bounding box center [41, 86] width 74 height 5
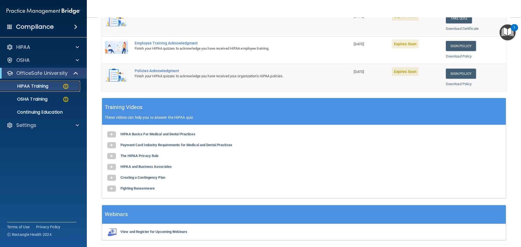
scroll to position [26, 0]
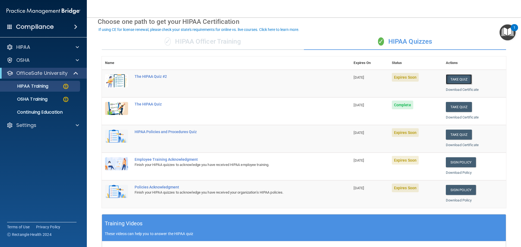
click at [450, 80] on button "Take Quiz" at bounding box center [459, 79] width 26 height 10
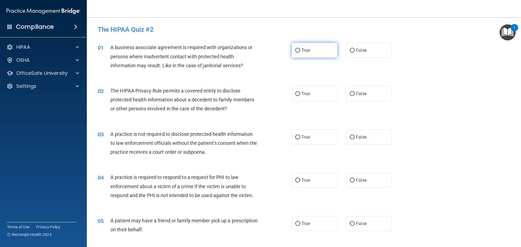
click at [305, 48] on span "True" at bounding box center [306, 50] width 8 height 5
click at [300, 49] on input "True" at bounding box center [297, 51] width 5 height 4
radio input "true"
click at [311, 92] on label "True" at bounding box center [315, 93] width 46 height 15
click at [300, 92] on input "True" at bounding box center [297, 94] width 5 height 4
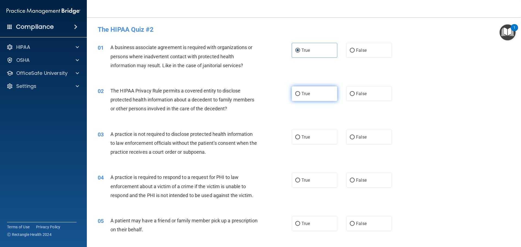
radio input "true"
click at [375, 138] on label "False" at bounding box center [369, 137] width 46 height 15
click at [355, 138] on input "False" at bounding box center [352, 137] width 5 height 4
radio input "true"
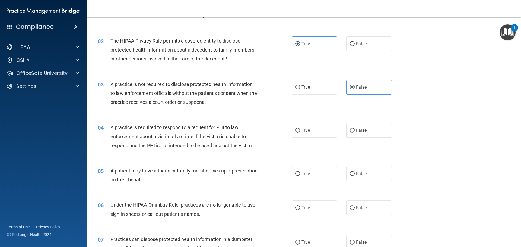
scroll to position [54, 0]
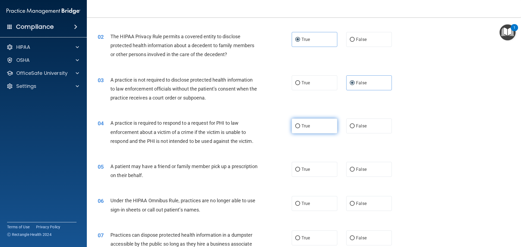
click at [309, 127] on label "True" at bounding box center [315, 126] width 46 height 15
click at [300, 127] on input "True" at bounding box center [297, 126] width 5 height 4
radio input "true"
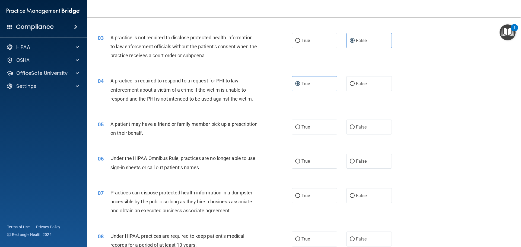
scroll to position [109, 0]
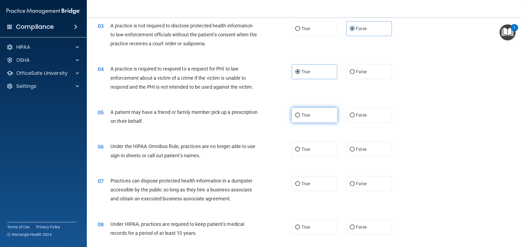
click at [331, 111] on label "True" at bounding box center [315, 115] width 46 height 15
click at [300, 114] on input "True" at bounding box center [297, 116] width 5 height 4
radio input "true"
click at [320, 138] on div "06 Under the HIPAA Omnibus Rule, practices are no longer able to use sign-in sh…" at bounding box center [304, 152] width 421 height 34
click at [313, 152] on label "True" at bounding box center [315, 149] width 46 height 15
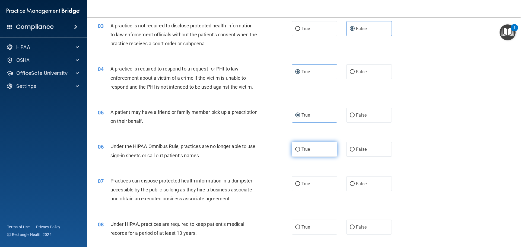
click at [300, 152] on input "True" at bounding box center [297, 150] width 5 height 4
radio input "true"
click at [310, 181] on label "True" at bounding box center [315, 183] width 46 height 15
click at [300, 182] on input "True" at bounding box center [297, 184] width 5 height 4
radio input "true"
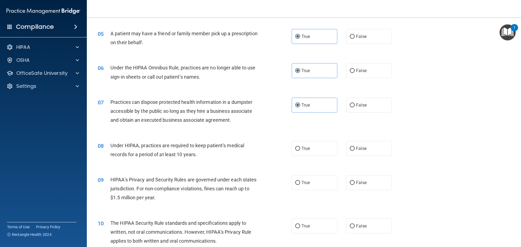
scroll to position [190, 0]
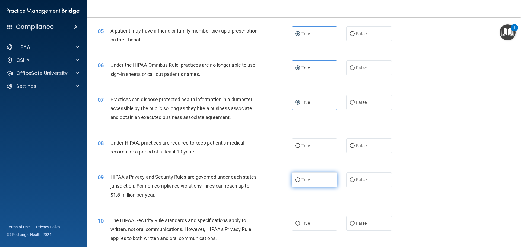
click at [320, 182] on label "True" at bounding box center [315, 180] width 46 height 15
click at [300, 182] on input "True" at bounding box center [297, 180] width 5 height 4
radio input "true"
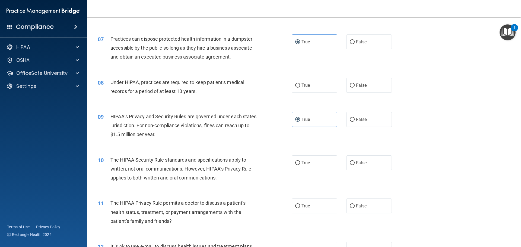
scroll to position [272, 0]
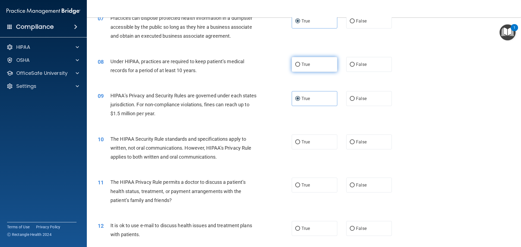
click at [308, 62] on label "True" at bounding box center [315, 64] width 46 height 15
click at [300, 63] on input "True" at bounding box center [297, 65] width 5 height 4
radio input "true"
click at [360, 100] on span "False" at bounding box center [361, 98] width 11 height 5
click at [355, 100] on input "False" at bounding box center [352, 99] width 5 height 4
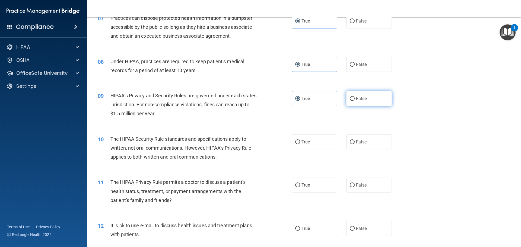
radio input "true"
radio input "false"
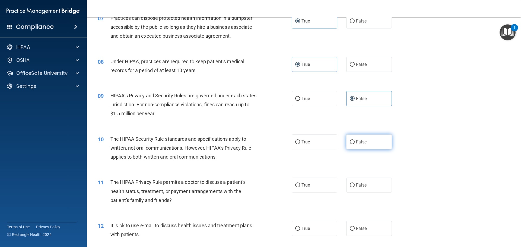
click at [357, 145] on label "False" at bounding box center [369, 142] width 46 height 15
click at [355, 144] on input "False" at bounding box center [352, 142] width 5 height 4
radio input "true"
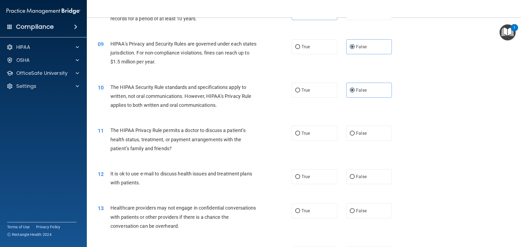
scroll to position [326, 0]
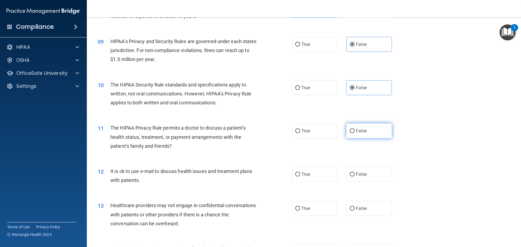
click at [351, 132] on input "False" at bounding box center [352, 131] width 5 height 4
radio input "true"
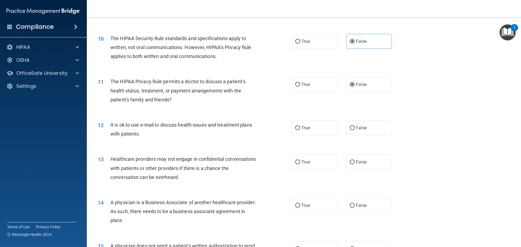
scroll to position [380, 0]
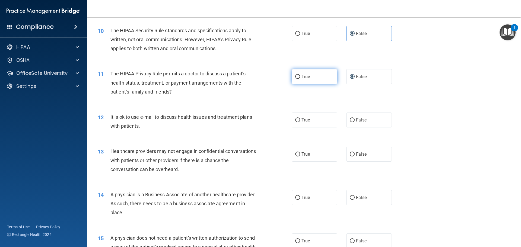
click at [317, 77] on label "True" at bounding box center [315, 76] width 46 height 15
click at [300, 77] on input "True" at bounding box center [297, 77] width 5 height 4
radio input "true"
radio input "false"
click at [305, 124] on label "True" at bounding box center [315, 120] width 46 height 15
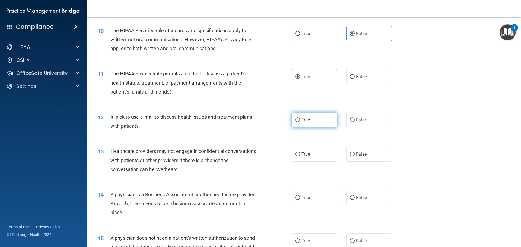
click at [300, 122] on input "True" at bounding box center [297, 120] width 5 height 4
radio input "true"
click at [307, 160] on label "True" at bounding box center [315, 154] width 46 height 15
click at [300, 157] on input "True" at bounding box center [297, 155] width 5 height 4
radio input "true"
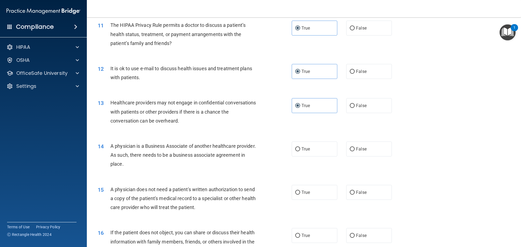
scroll to position [434, 0]
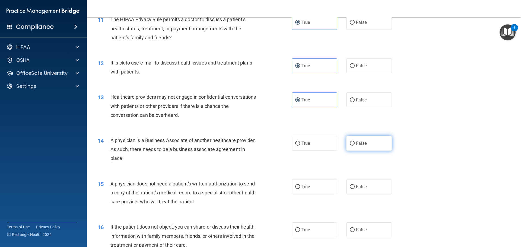
click at [373, 146] on label "False" at bounding box center [369, 143] width 46 height 15
click at [355, 146] on input "False" at bounding box center [352, 144] width 5 height 4
radio input "true"
click at [312, 188] on label "True" at bounding box center [315, 186] width 46 height 15
click at [300, 188] on input "True" at bounding box center [297, 187] width 5 height 4
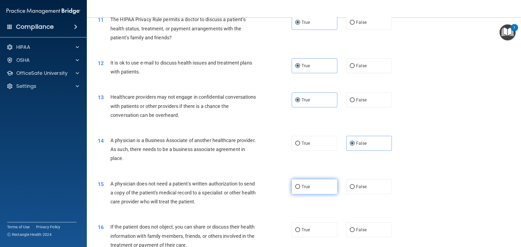
radio input "true"
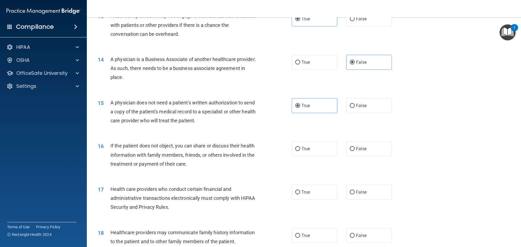
scroll to position [516, 0]
click at [358, 150] on span "False" at bounding box center [361, 148] width 11 height 5
click at [355, 150] on input "False" at bounding box center [352, 149] width 5 height 4
radio input "true"
click at [293, 193] on label "True" at bounding box center [315, 192] width 46 height 15
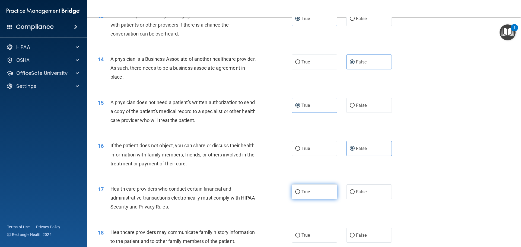
click at [295, 193] on input "True" at bounding box center [297, 192] width 5 height 4
radio input "true"
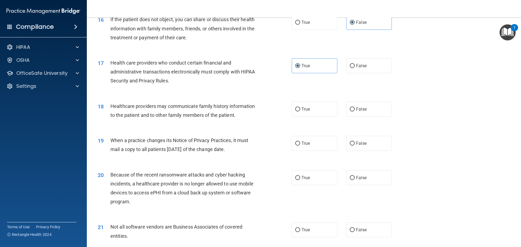
scroll to position [652, 0]
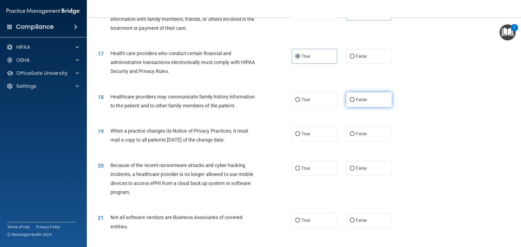
click at [352, 103] on label "False" at bounding box center [369, 99] width 46 height 15
click at [352, 102] on input "False" at bounding box center [352, 100] width 5 height 4
radio input "true"
click at [312, 137] on label "True" at bounding box center [315, 134] width 46 height 15
click at [300, 136] on input "True" at bounding box center [297, 134] width 5 height 4
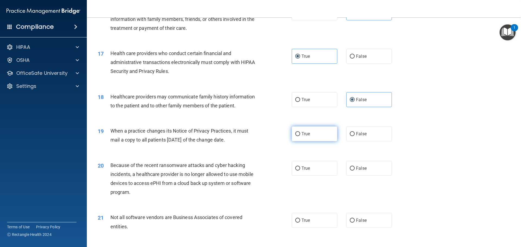
radio input "true"
click at [305, 172] on label "True" at bounding box center [315, 168] width 46 height 15
click at [300, 171] on input "True" at bounding box center [297, 169] width 5 height 4
radio input "true"
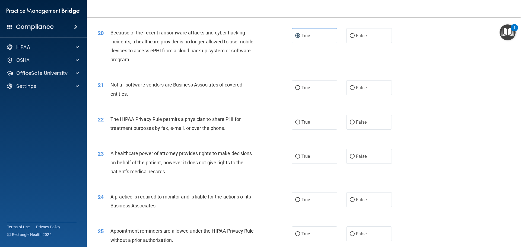
scroll to position [787, 0]
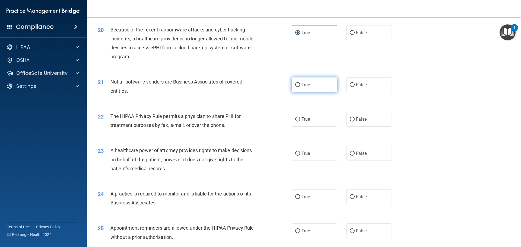
click at [311, 84] on label "True" at bounding box center [315, 84] width 46 height 15
click at [300, 84] on input "True" at bounding box center [297, 85] width 5 height 4
radio input "true"
click at [309, 119] on label "True" at bounding box center [315, 119] width 46 height 15
click at [300, 119] on input "True" at bounding box center [297, 120] width 5 height 4
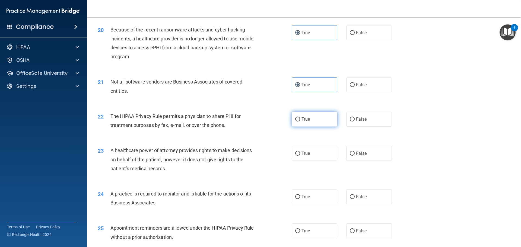
radio input "true"
click at [350, 121] on input "False" at bounding box center [352, 120] width 5 height 4
radio input "true"
radio input "false"
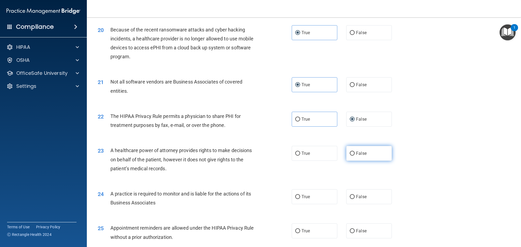
click at [364, 157] on label "False" at bounding box center [369, 153] width 46 height 15
click at [355, 156] on input "False" at bounding box center [352, 154] width 5 height 4
radio input "true"
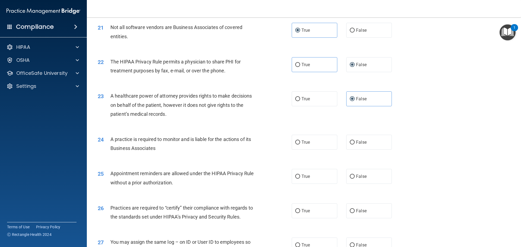
scroll to position [869, 0]
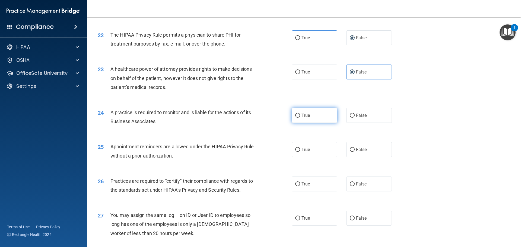
click at [313, 117] on label "True" at bounding box center [315, 115] width 46 height 15
click at [300, 117] on input "True" at bounding box center [297, 116] width 5 height 4
radio input "true"
click at [304, 156] on label "True" at bounding box center [315, 149] width 46 height 15
click at [300, 152] on input "True" at bounding box center [297, 150] width 5 height 4
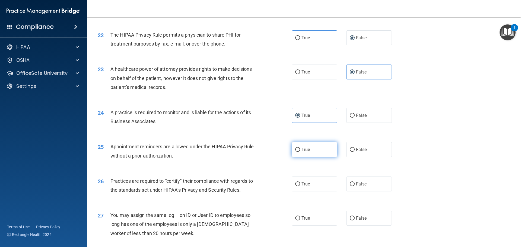
radio input "true"
click at [320, 182] on label "True" at bounding box center [315, 184] width 46 height 15
click at [300, 182] on input "True" at bounding box center [297, 184] width 5 height 4
radio input "true"
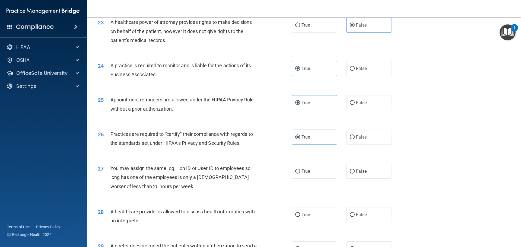
scroll to position [950, 0]
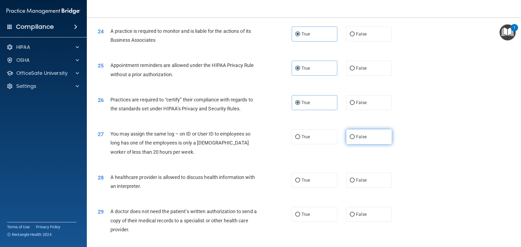
drag, startPoint x: 368, startPoint y: 138, endPoint x: 367, endPoint y: 135, distance: 3.4
click at [368, 137] on label "False" at bounding box center [369, 137] width 46 height 15
click at [355, 137] on input "False" at bounding box center [352, 137] width 5 height 4
radio input "true"
click at [358, 183] on label "False" at bounding box center [369, 180] width 46 height 15
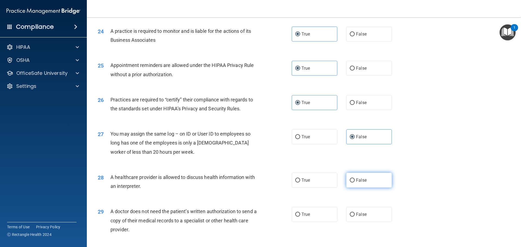
click at [355, 183] on input "False" at bounding box center [352, 181] width 5 height 4
radio input "true"
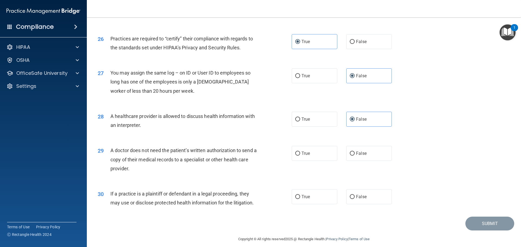
scroll to position [1017, 0]
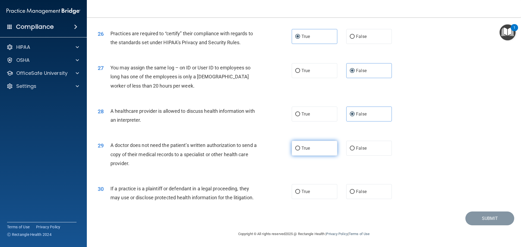
click at [318, 153] on label "True" at bounding box center [315, 148] width 46 height 15
click at [300, 151] on input "True" at bounding box center [297, 149] width 5 height 4
radio input "true"
click at [364, 190] on span "False" at bounding box center [361, 191] width 11 height 5
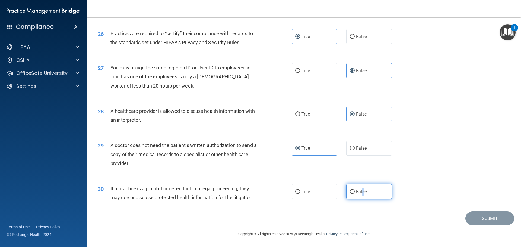
click at [361, 194] on span "False" at bounding box center [361, 191] width 11 height 5
click at [354, 192] on label "False" at bounding box center [369, 191] width 46 height 15
click at [354, 192] on input "False" at bounding box center [352, 192] width 5 height 4
radio input "true"
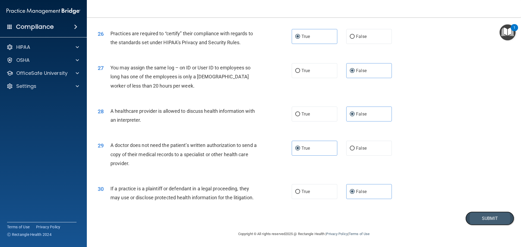
click at [487, 217] on button "Submit" at bounding box center [490, 219] width 49 height 14
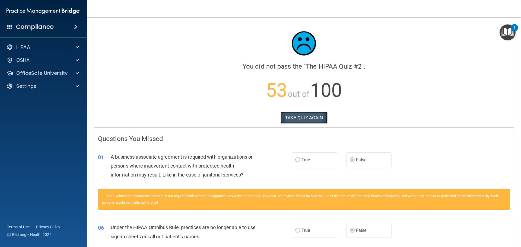
click at [305, 118] on button "TAKE QUIZ AGAIN" at bounding box center [304, 118] width 47 height 12
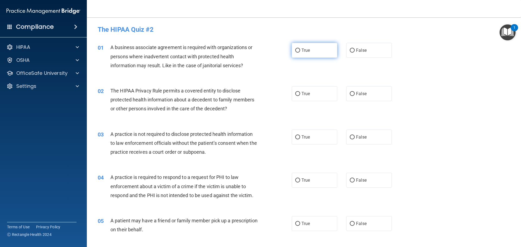
click at [322, 51] on label "True" at bounding box center [315, 50] width 46 height 15
click at [300, 51] on input "True" at bounding box center [297, 51] width 5 height 4
radio input "true"
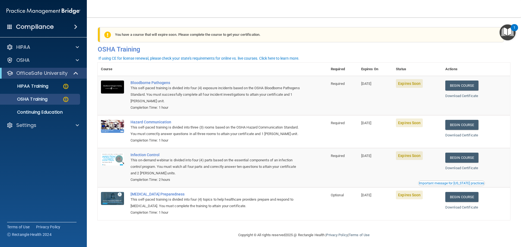
drag, startPoint x: 0, startPoint y: 0, endPoint x: 225, endPoint y: 12, distance: 225.2
click at [225, 12] on nav "Toggle navigation Princesa [PERSON_NAME] [PERSON_NAME] [EMAIL_ADDRESS][DOMAIN_N…" at bounding box center [304, 8] width 434 height 17
